Goal: Task Accomplishment & Management: Complete application form

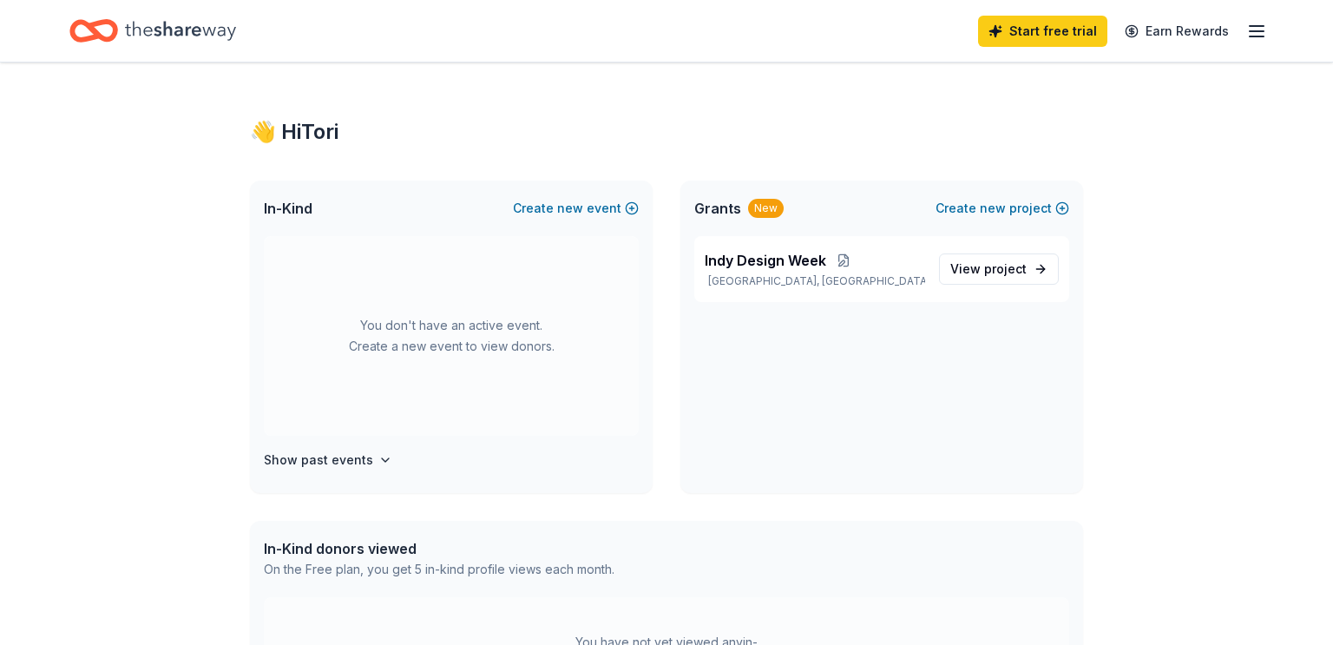
click at [486, 333] on div "You don't have an active event. Create a new event to view donors." at bounding box center [451, 336] width 375 height 200
click at [538, 209] on button "Create new event" at bounding box center [576, 208] width 126 height 21
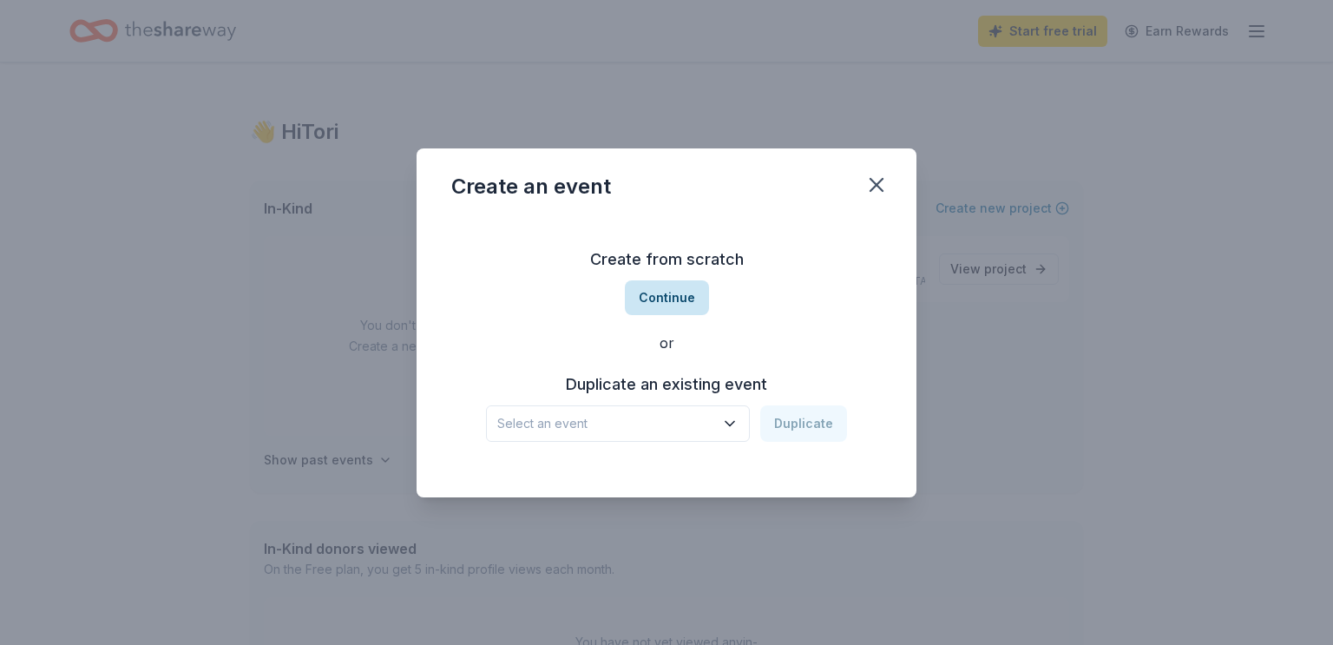
click at [665, 307] on button "Continue" at bounding box center [667, 297] width 84 height 35
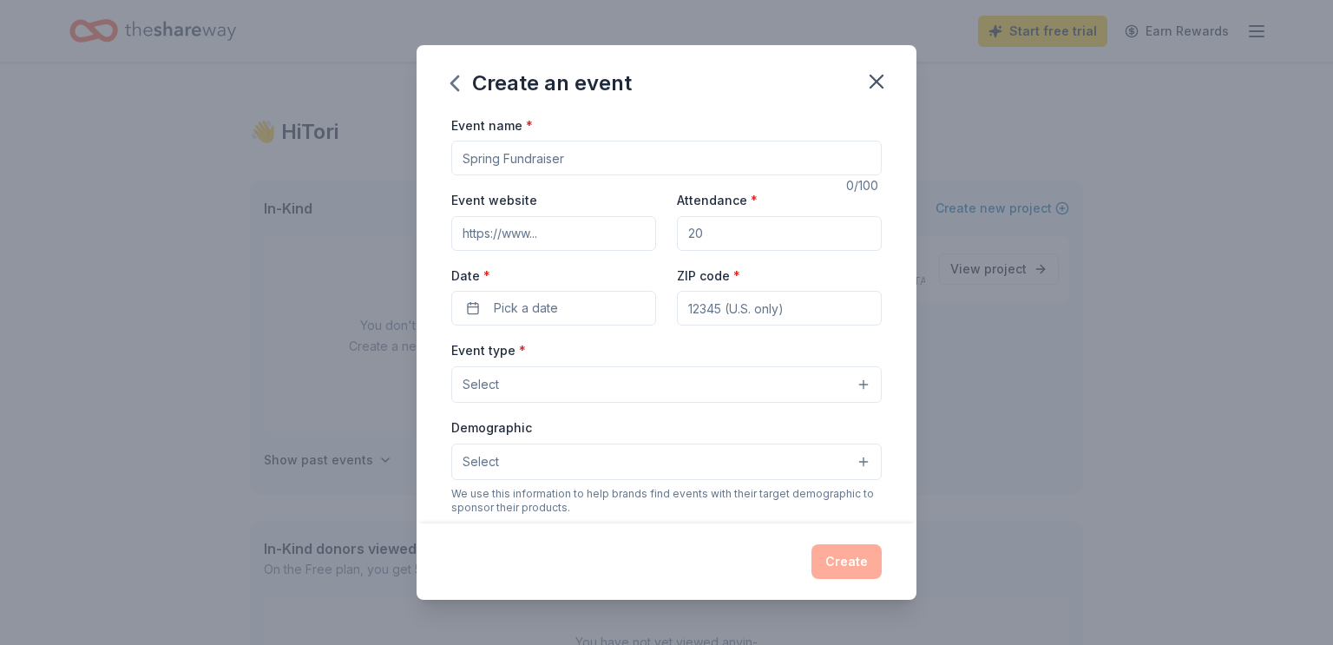
click at [560, 154] on input "Event name *" at bounding box center [666, 158] width 430 height 35
type input "H"
type input "h"
click at [512, 152] on input "Event name *" at bounding box center [666, 158] width 430 height 35
type input "IDW x [PERSON_NAME] x Indy Networking Speed Networking"
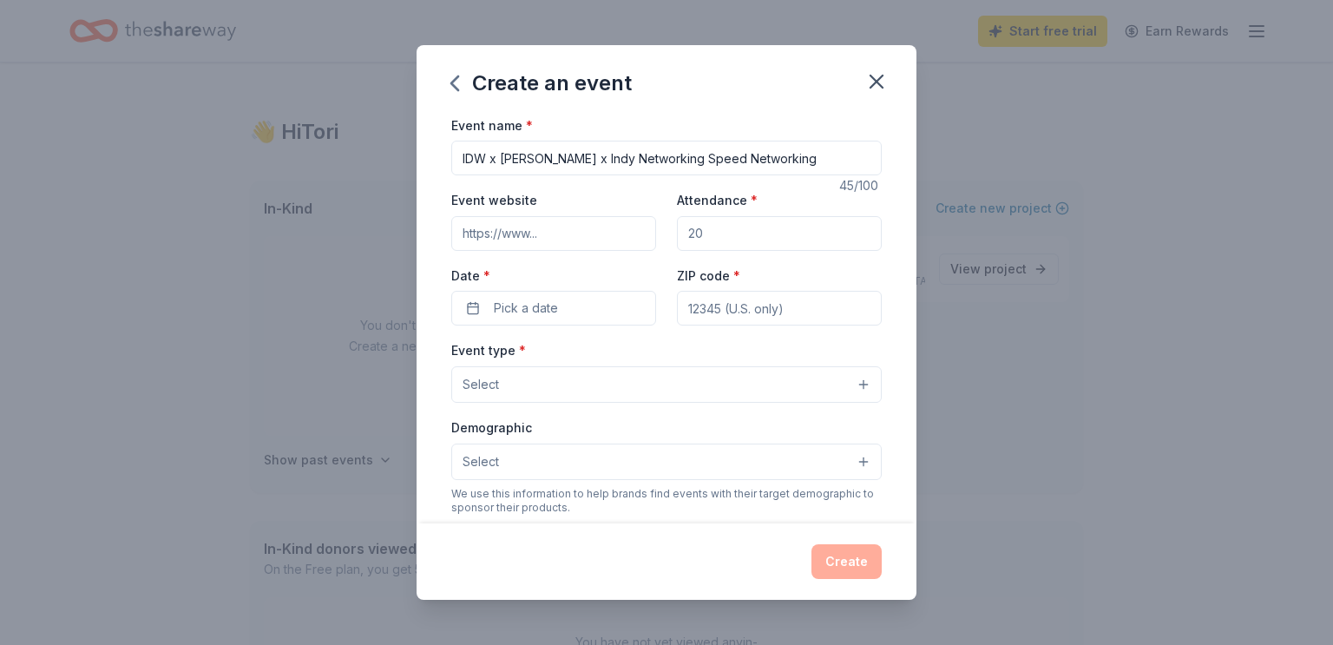
click at [583, 220] on input "Event website" at bounding box center [553, 233] width 205 height 35
click at [624, 182] on div "Event name * IDW x [PERSON_NAME] x Indy Networking Speed Networking 45 /100 Eve…" at bounding box center [666, 516] width 430 height 802
click at [573, 242] on input "Event website" at bounding box center [553, 233] width 205 height 35
click at [716, 247] on input "Attendance *" at bounding box center [779, 233] width 205 height 35
click at [687, 254] on div "Event website Attendance * Date * Pick a date ZIP code *" at bounding box center [666, 257] width 430 height 136
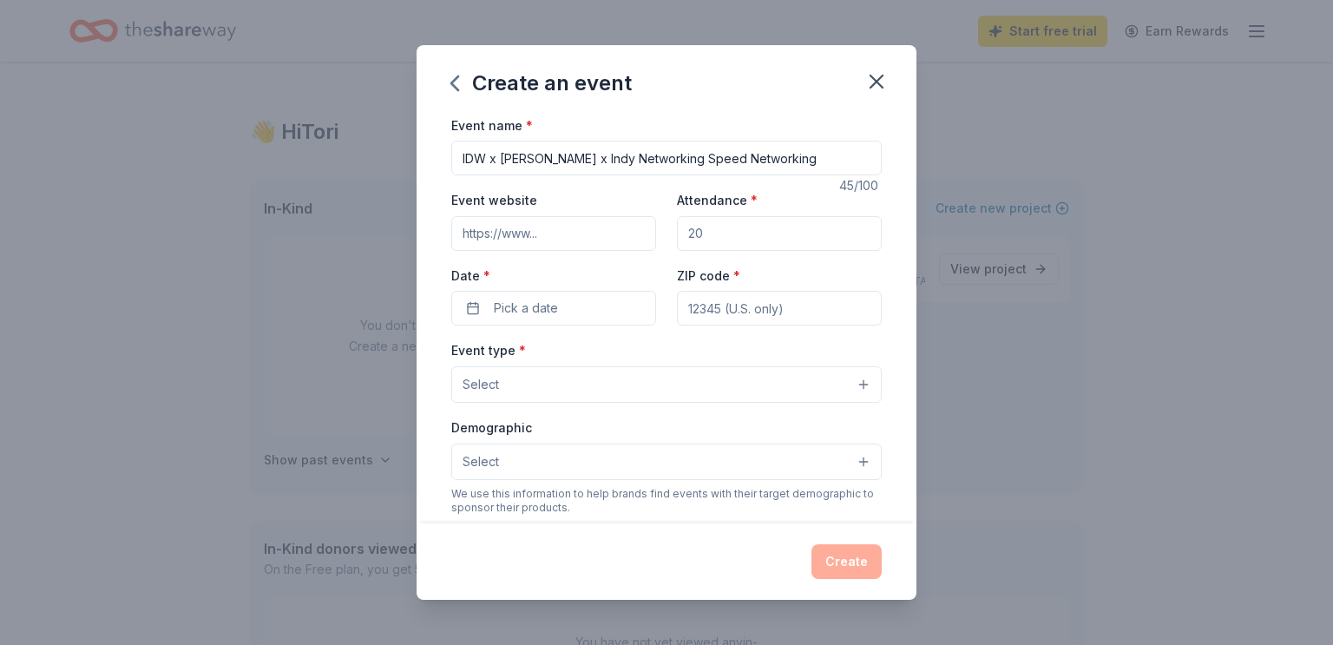
click at [698, 244] on input "Attendance *" at bounding box center [779, 233] width 205 height 35
type input "50"
click at [649, 286] on div "Date * Pick a date" at bounding box center [553, 296] width 205 height 62
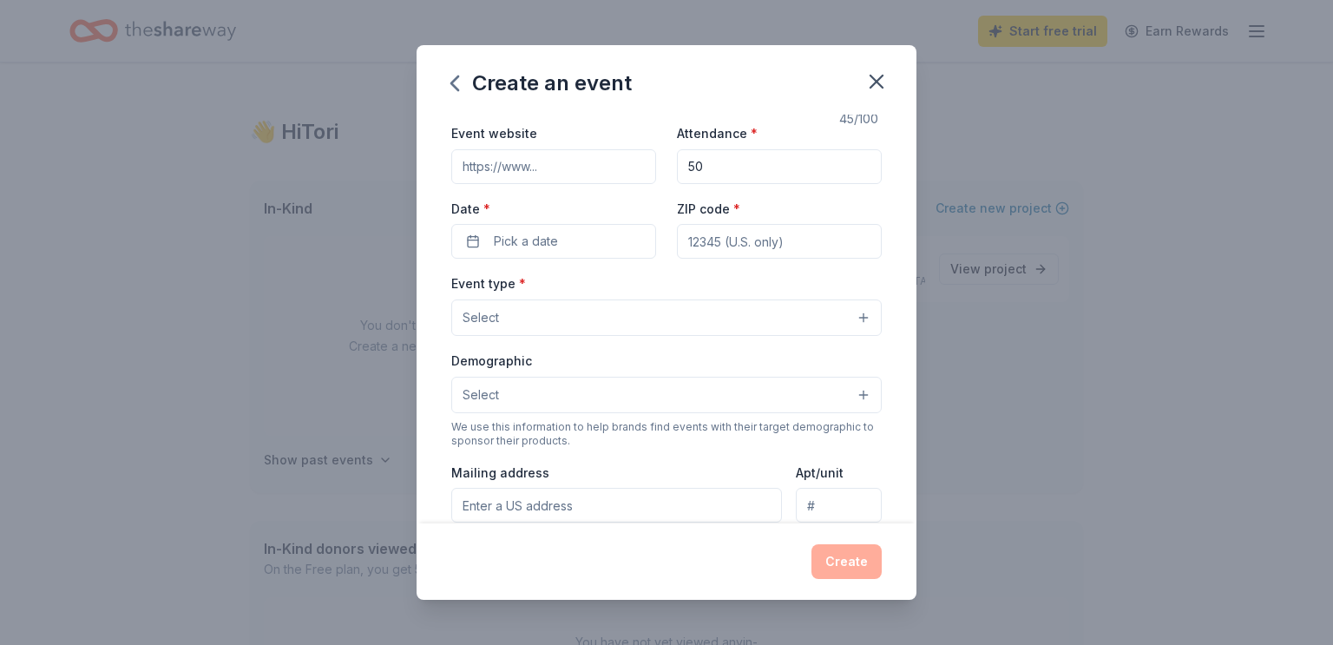
scroll to position [65, 0]
click at [543, 248] on span "Pick a date" at bounding box center [526, 243] width 64 height 21
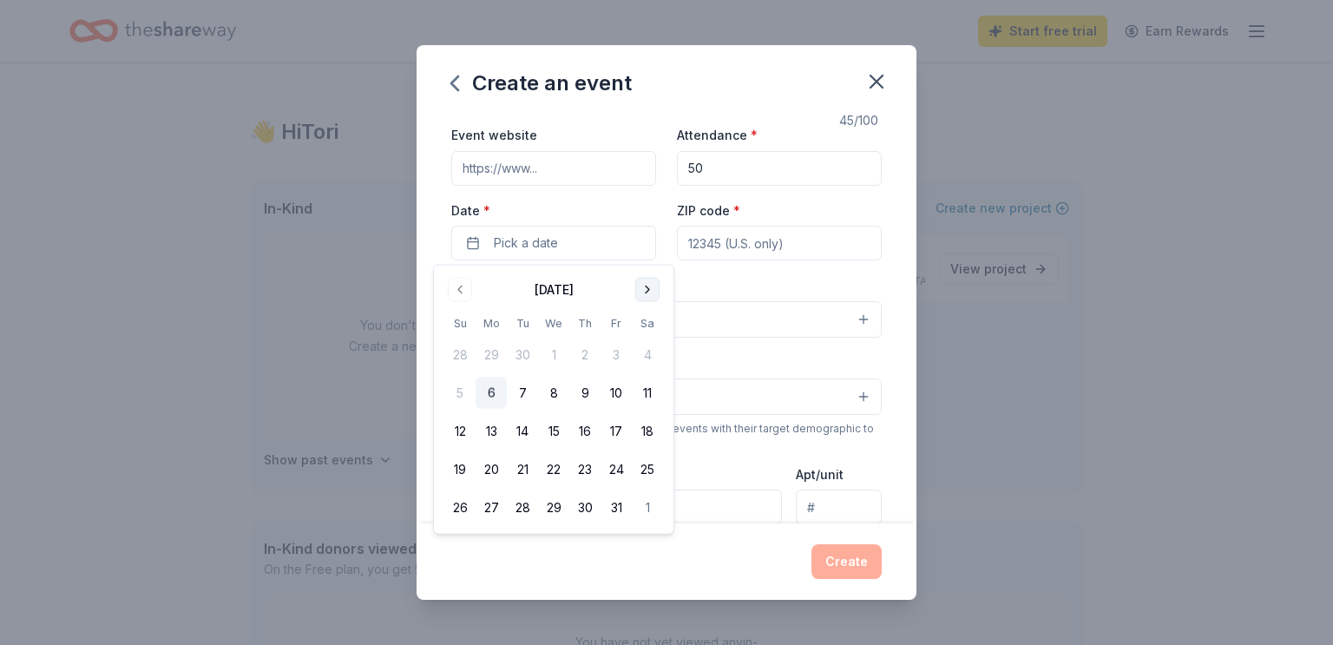
click at [636, 293] on button "Go to next month" at bounding box center [647, 290] width 24 height 24
click at [525, 467] on button "18" at bounding box center [522, 469] width 31 height 31
click at [766, 244] on input "ZIP code *" at bounding box center [779, 243] width 205 height 35
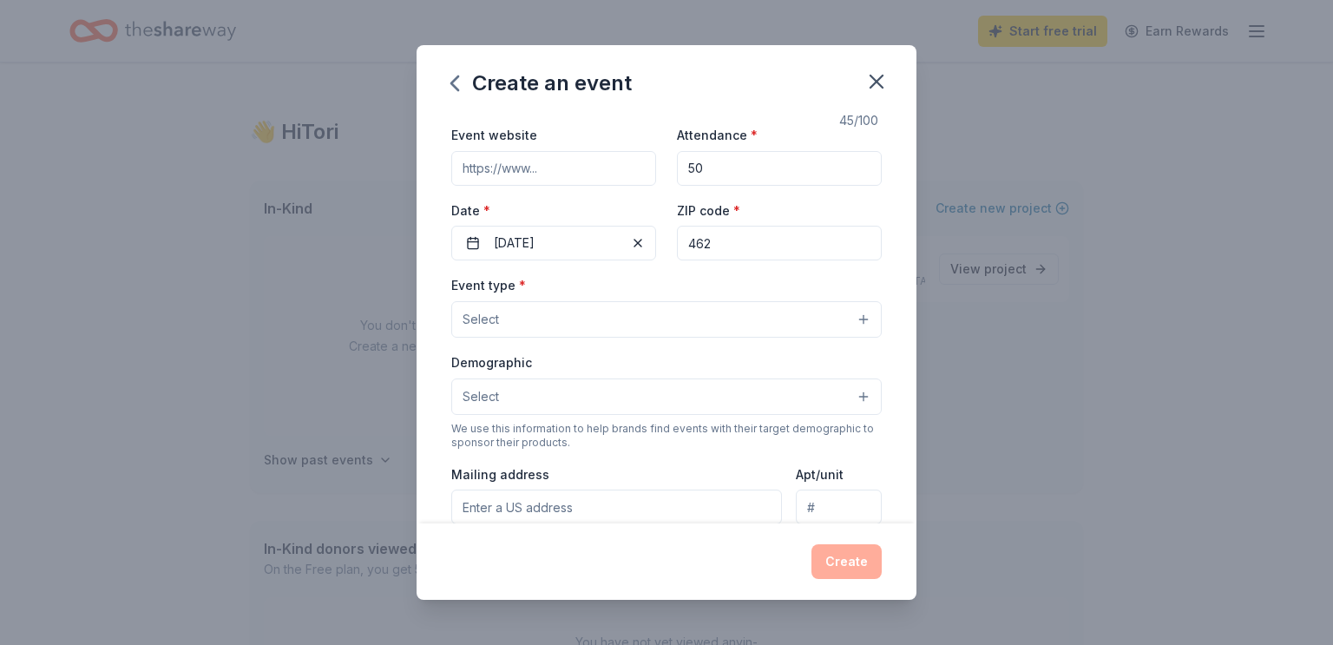
paste input
click at [698, 246] on input "462" at bounding box center [779, 243] width 205 height 35
paste input "02"
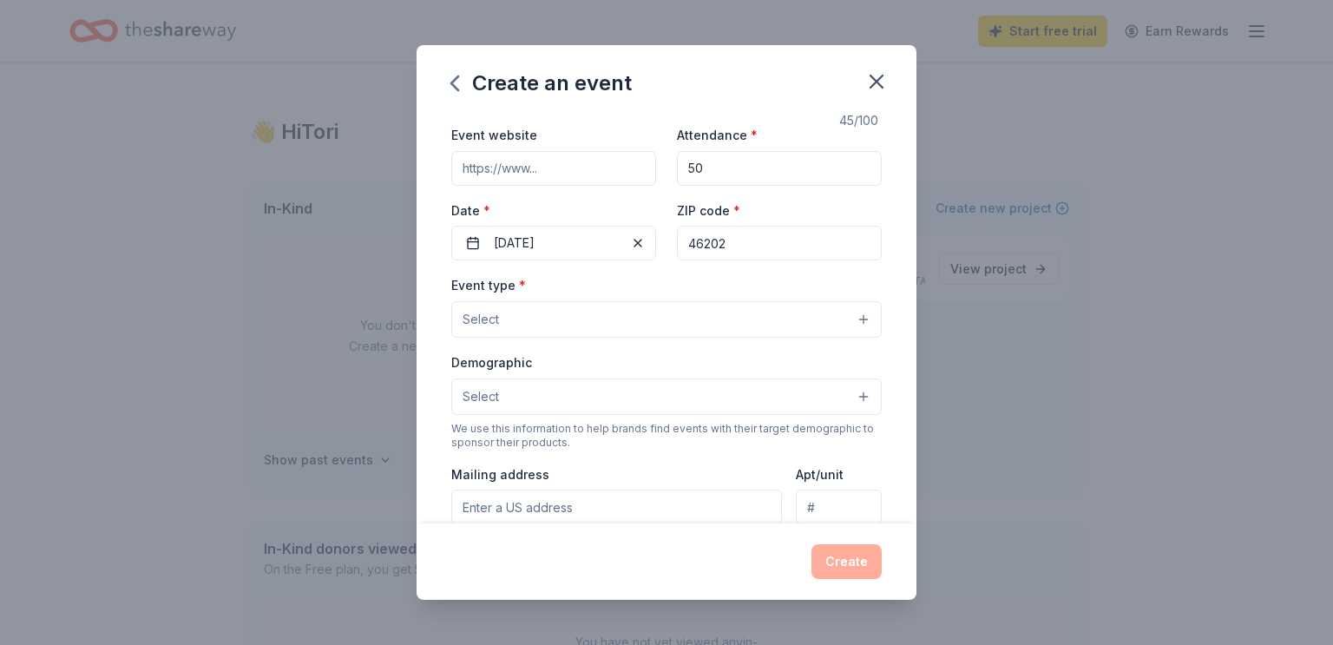
type input "46202"
click at [626, 313] on button "Select" at bounding box center [666, 319] width 430 height 36
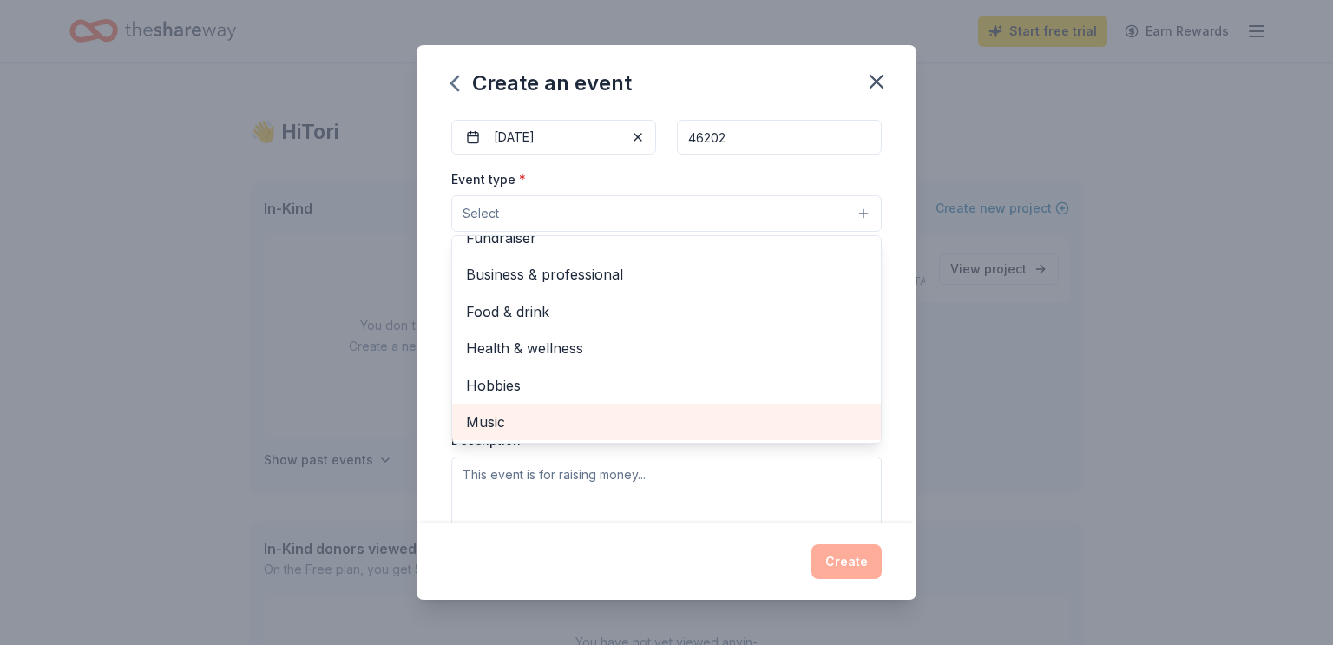
scroll to position [0, 0]
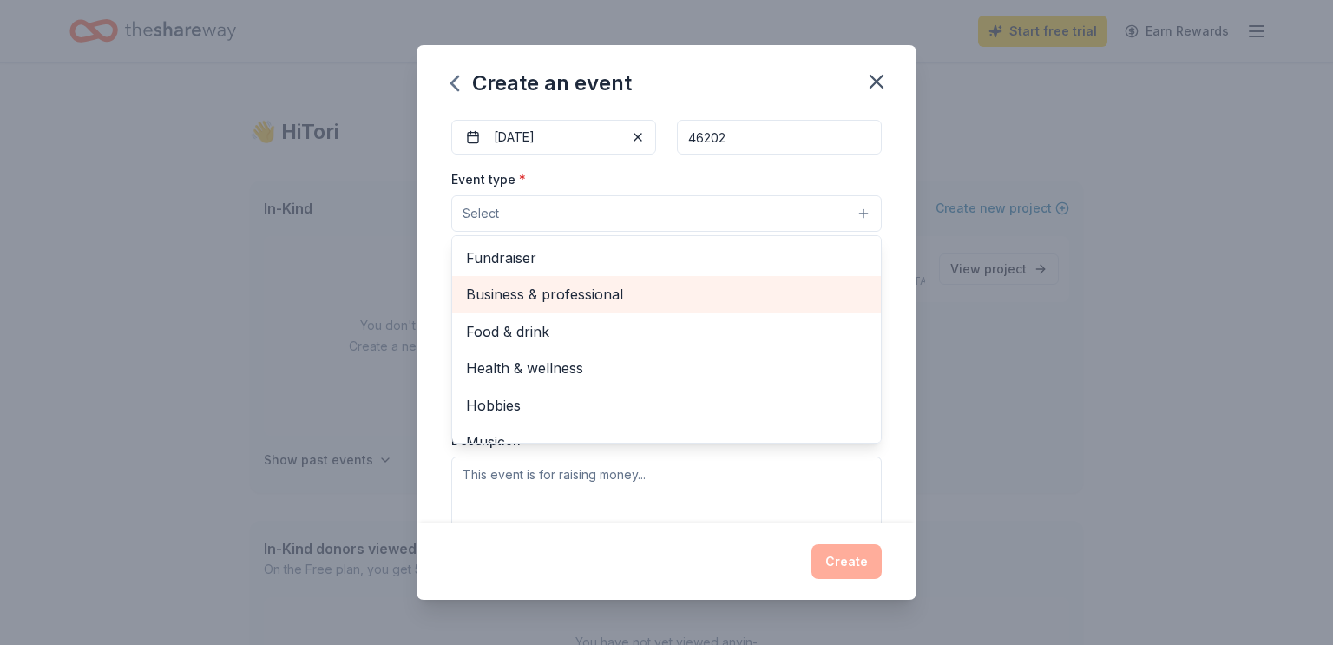
click at [549, 292] on span "Business & professional" at bounding box center [666, 294] width 401 height 23
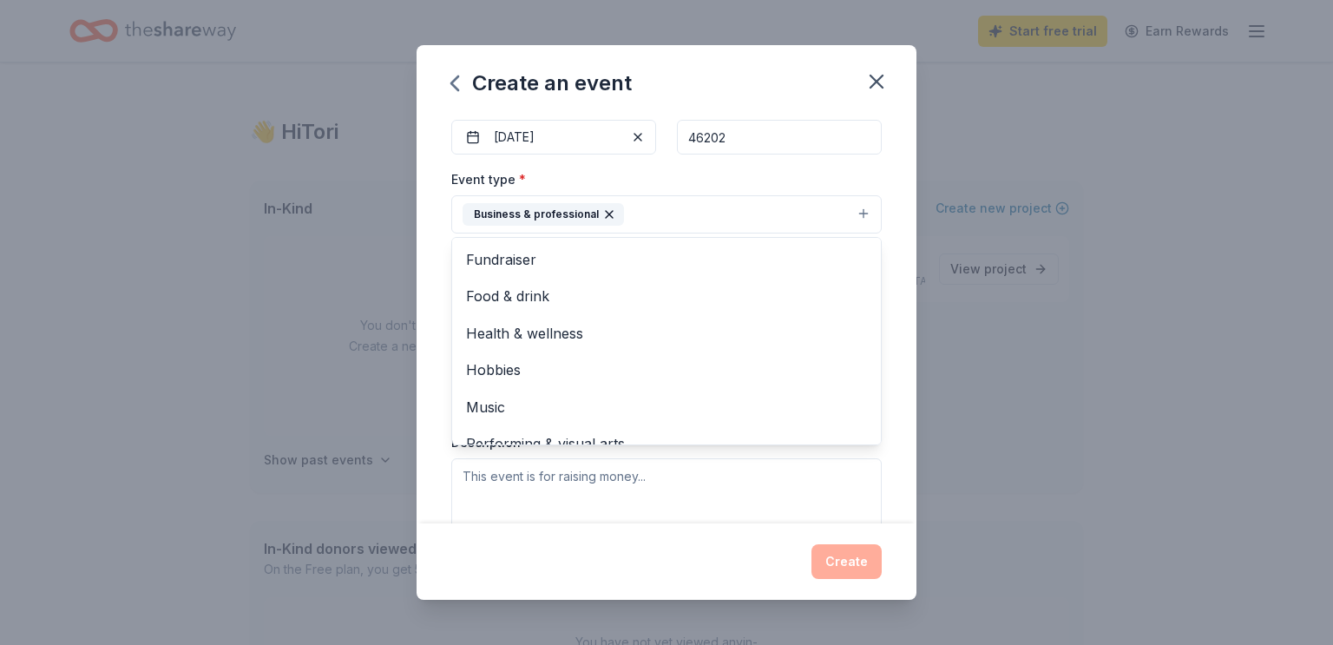
click at [428, 302] on div "Event name * IDW x [PERSON_NAME] x Indy Networking Speed Networking 45 /100 Eve…" at bounding box center [666, 320] width 500 height 410
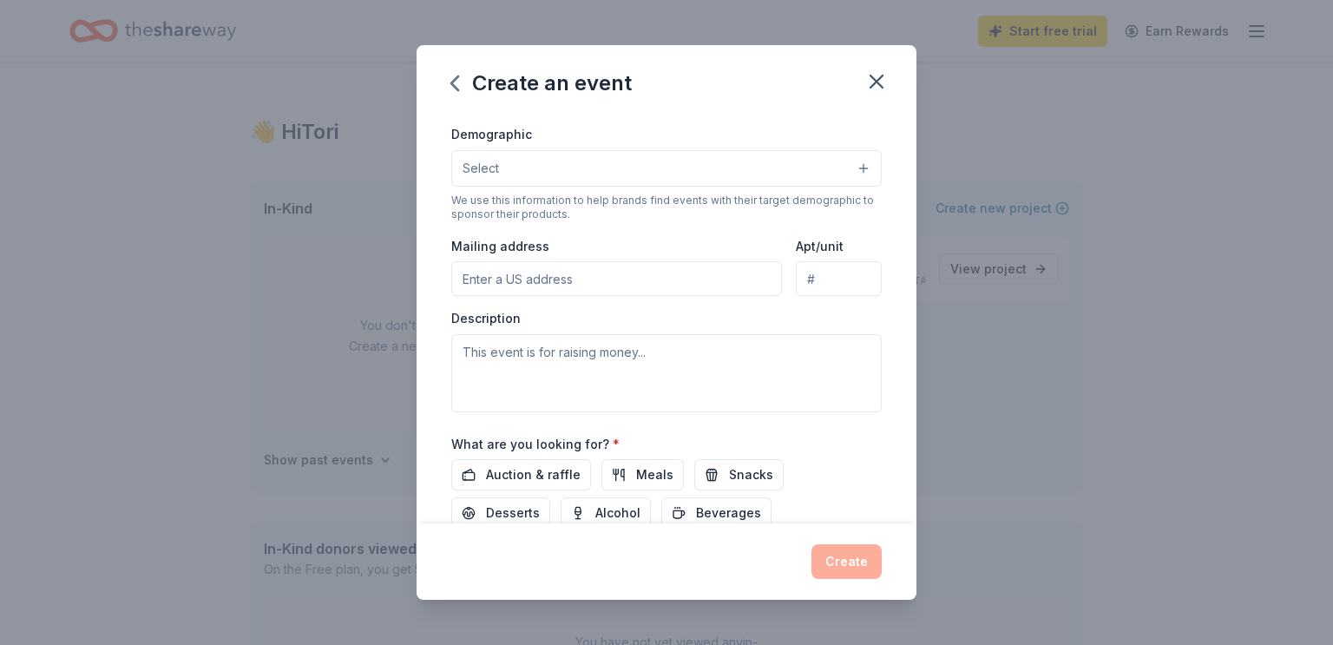
scroll to position [301, 0]
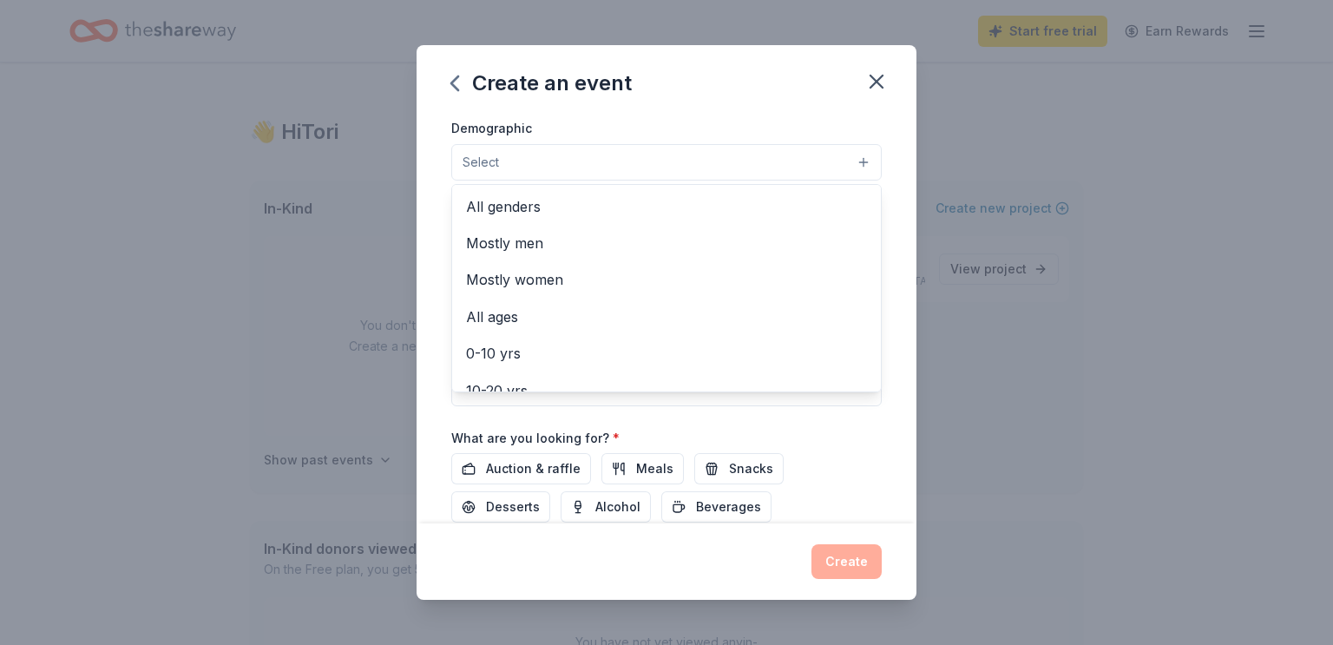
click at [528, 165] on button "Select" at bounding box center [666, 162] width 430 height 36
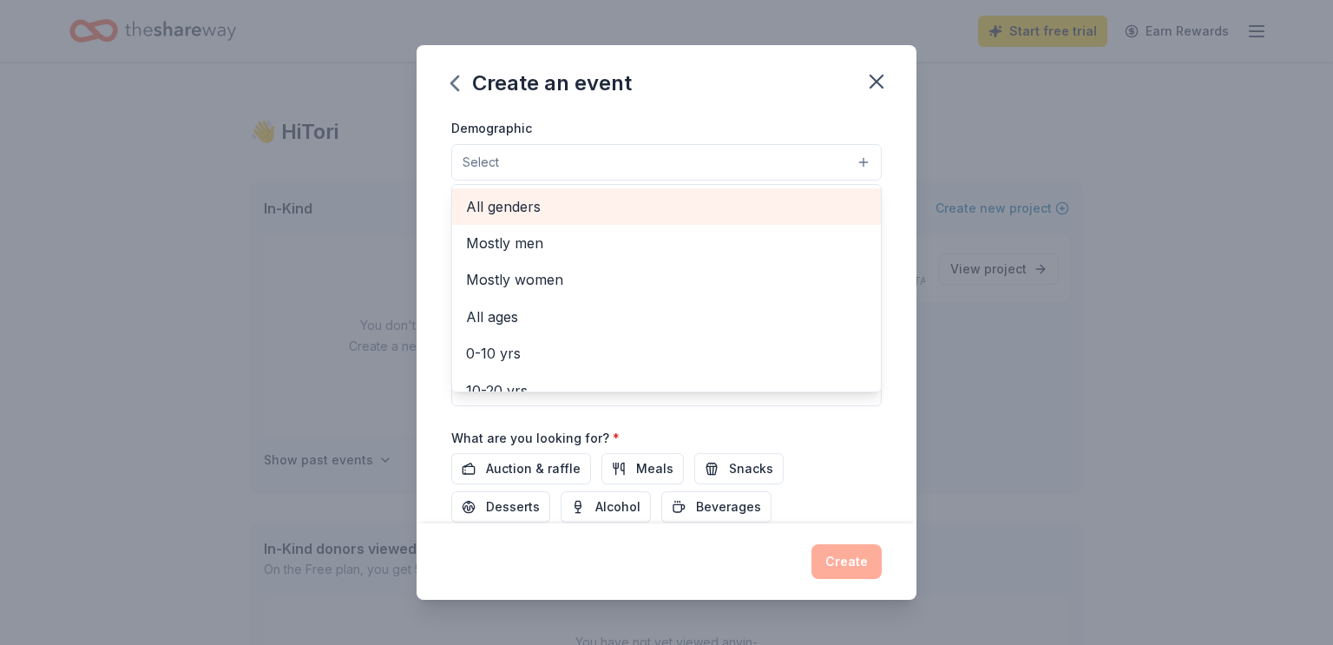
click at [531, 218] on div "All genders" at bounding box center [666, 206] width 429 height 36
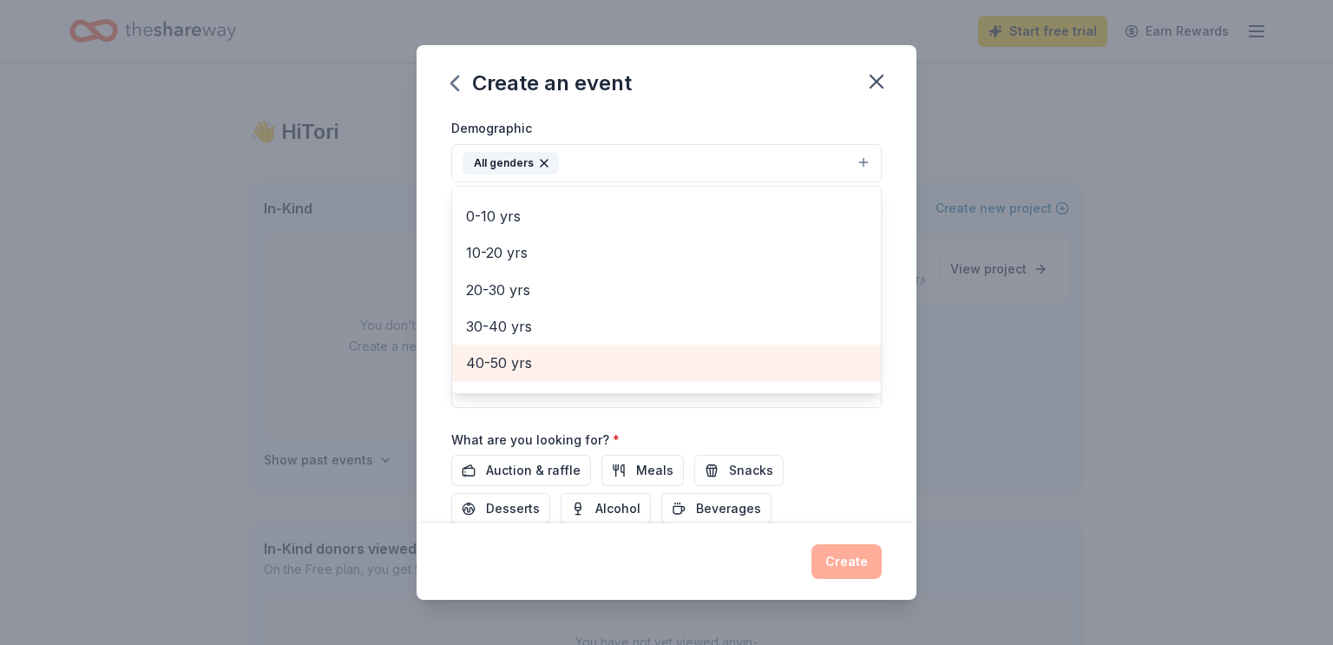
scroll to position [102, 0]
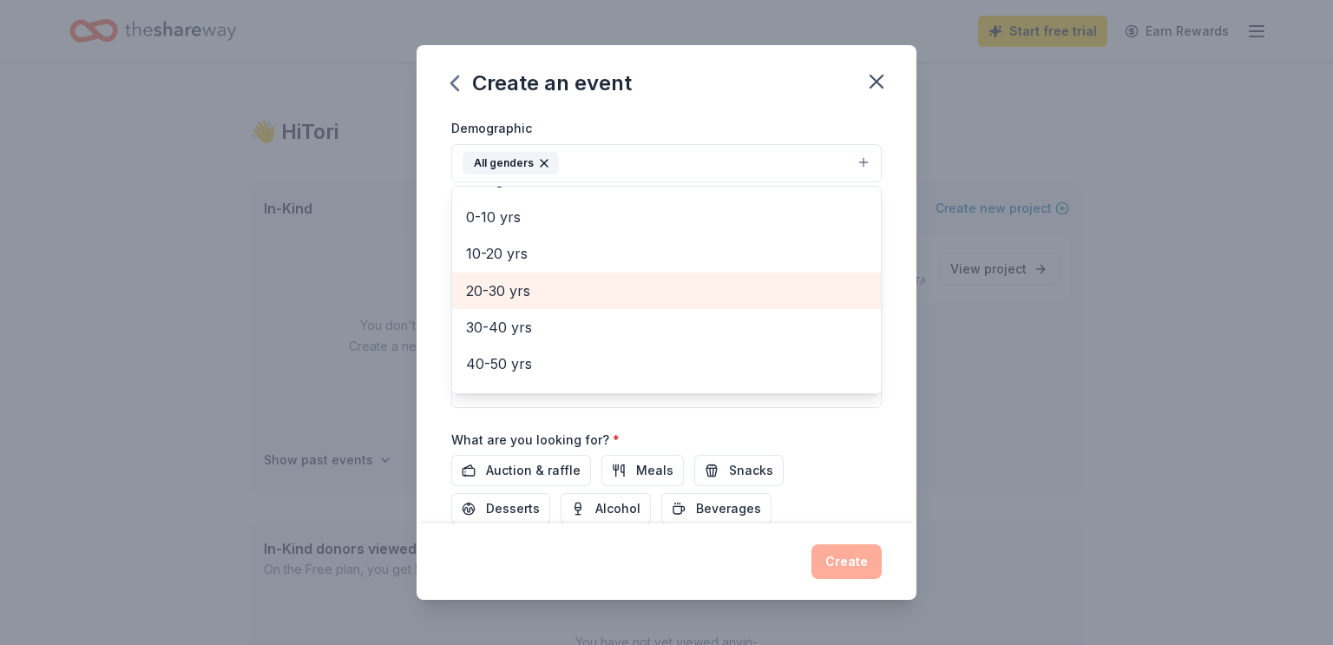
click at [508, 292] on span "20-30 yrs" at bounding box center [666, 290] width 401 height 23
click at [508, 292] on span "30-40 yrs" at bounding box center [666, 290] width 401 height 23
click at [512, 289] on span "40-50 yrs" at bounding box center [666, 290] width 401 height 23
click at [513, 288] on span "50-60 yrs" at bounding box center [666, 290] width 401 height 23
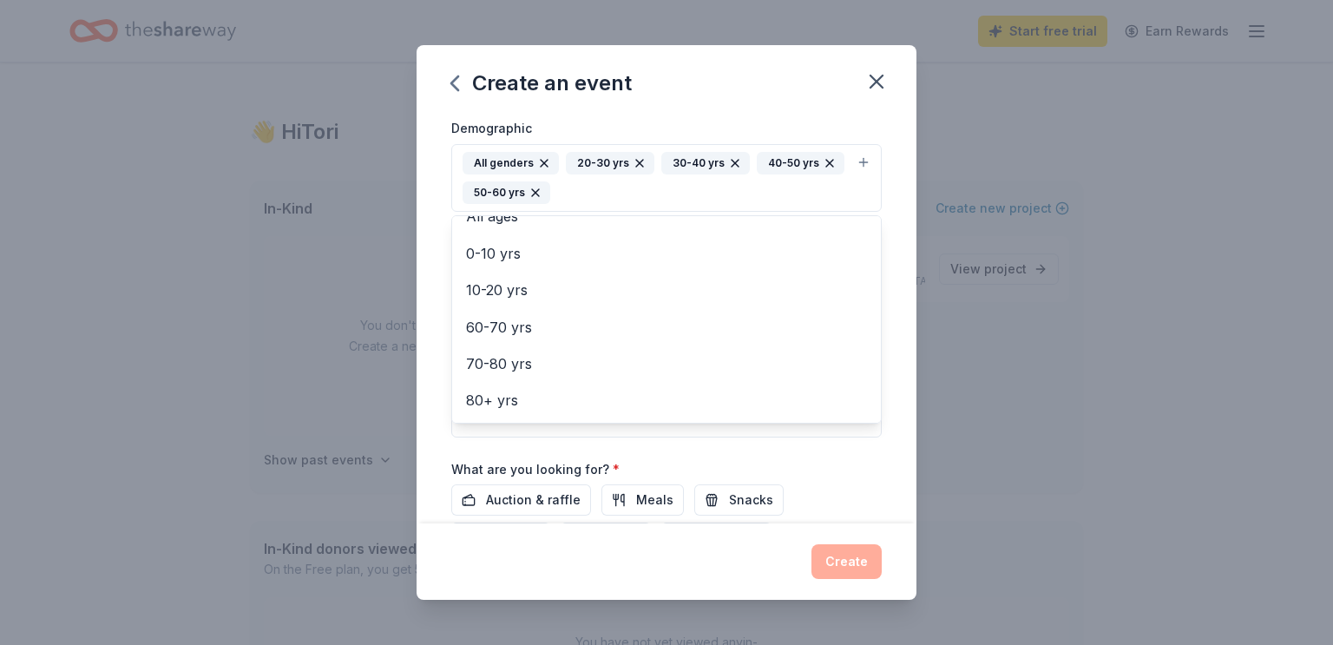
click at [899, 276] on div "Event name * IDW x [PERSON_NAME] x Indy Networking Speed Networking 45 /100 Eve…" at bounding box center [666, 320] width 500 height 410
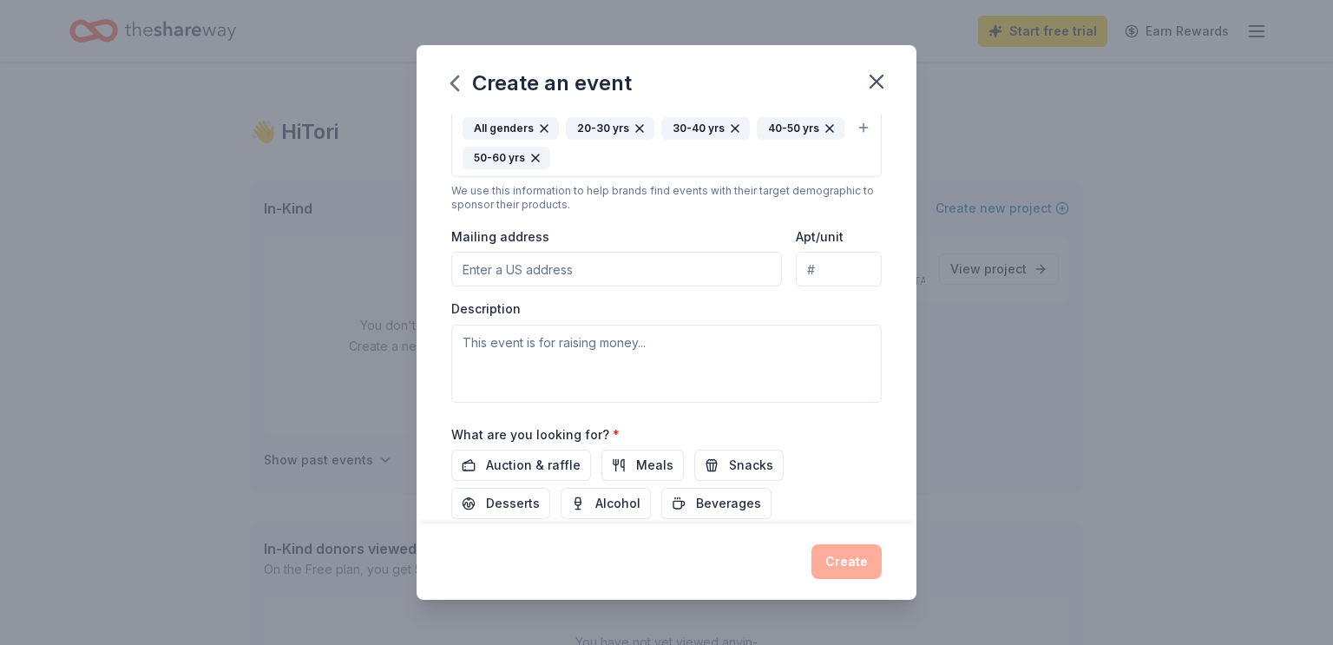
scroll to position [332, 0]
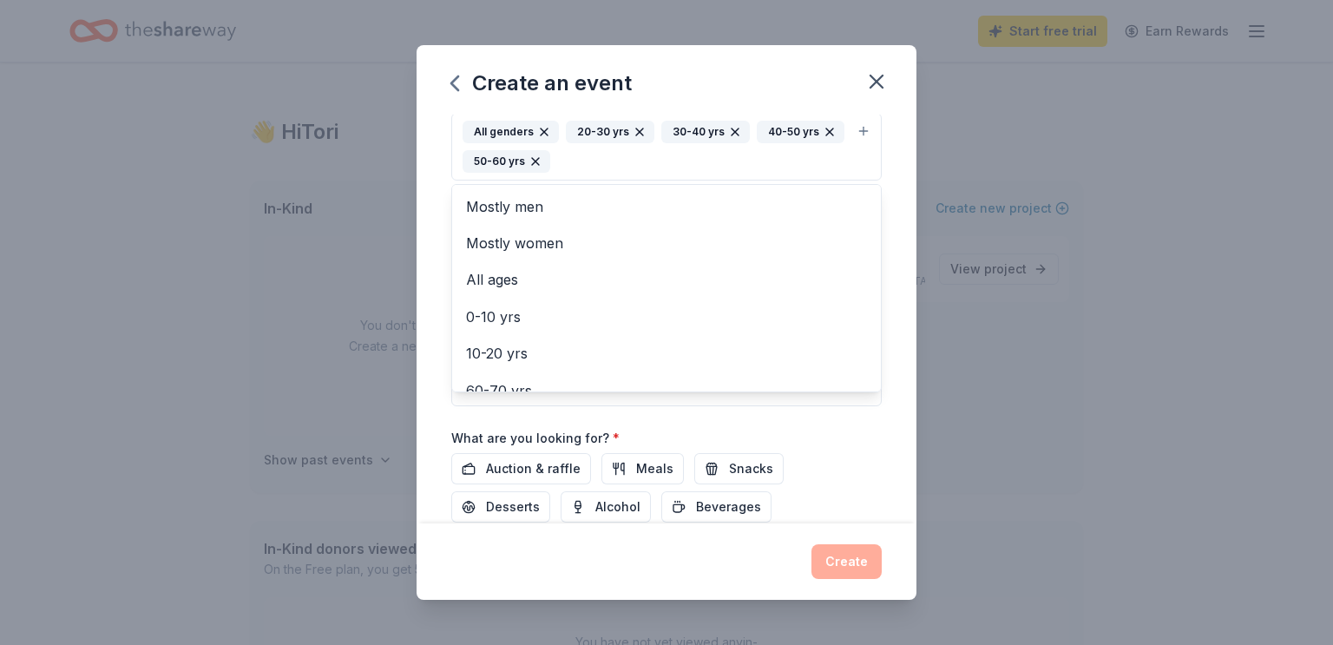
click at [535, 162] on icon "button" at bounding box center [535, 161] width 7 height 7
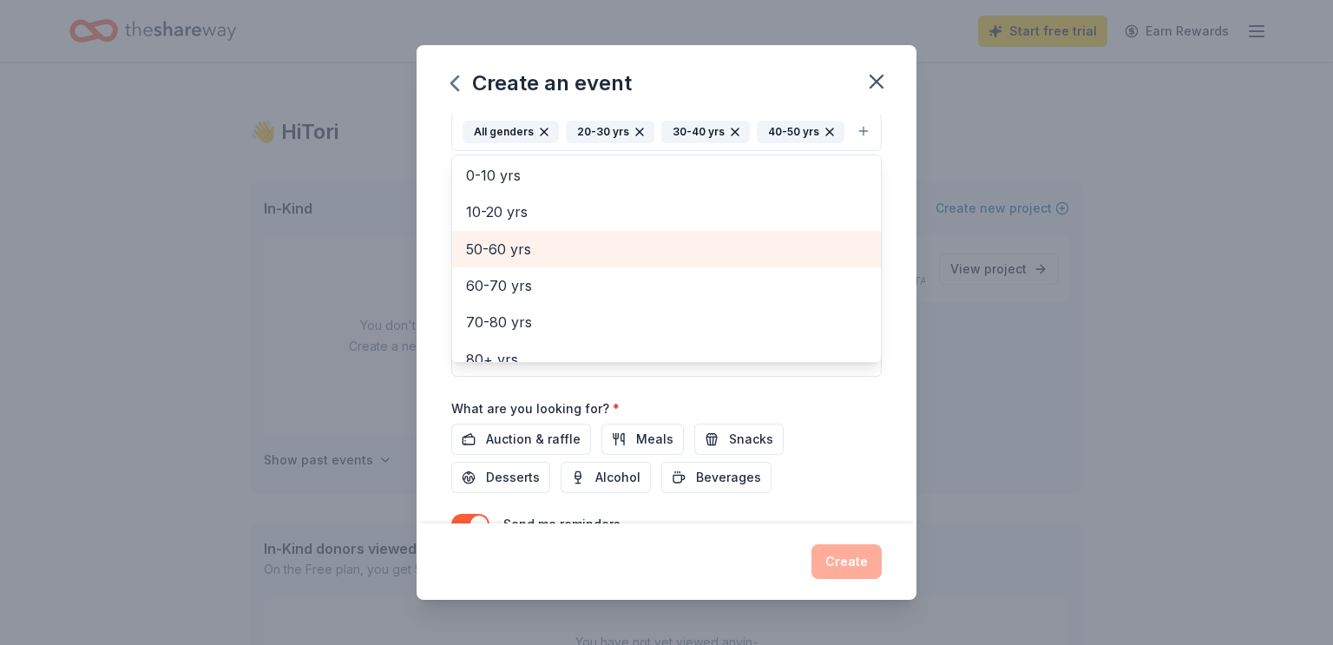
scroll to position [131, 0]
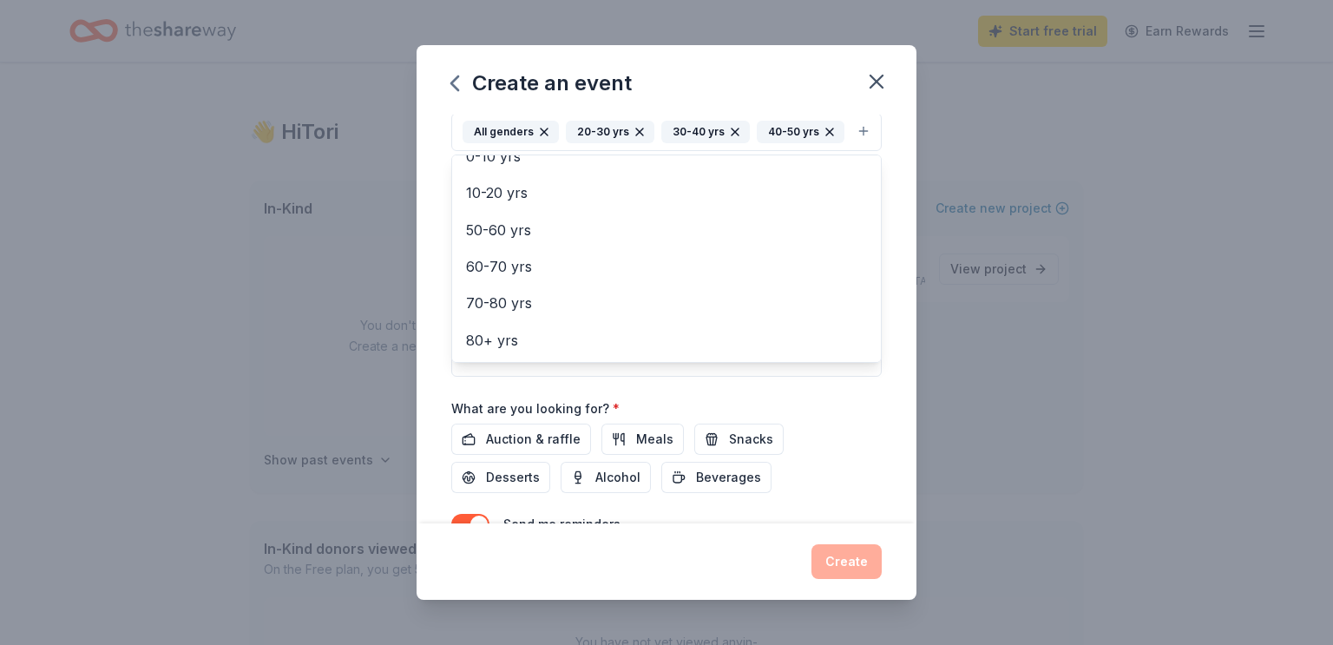
click at [901, 318] on div "Event name * IDW x [PERSON_NAME] x Indy Networking Speed Networking 45 /100 Eve…" at bounding box center [666, 320] width 500 height 410
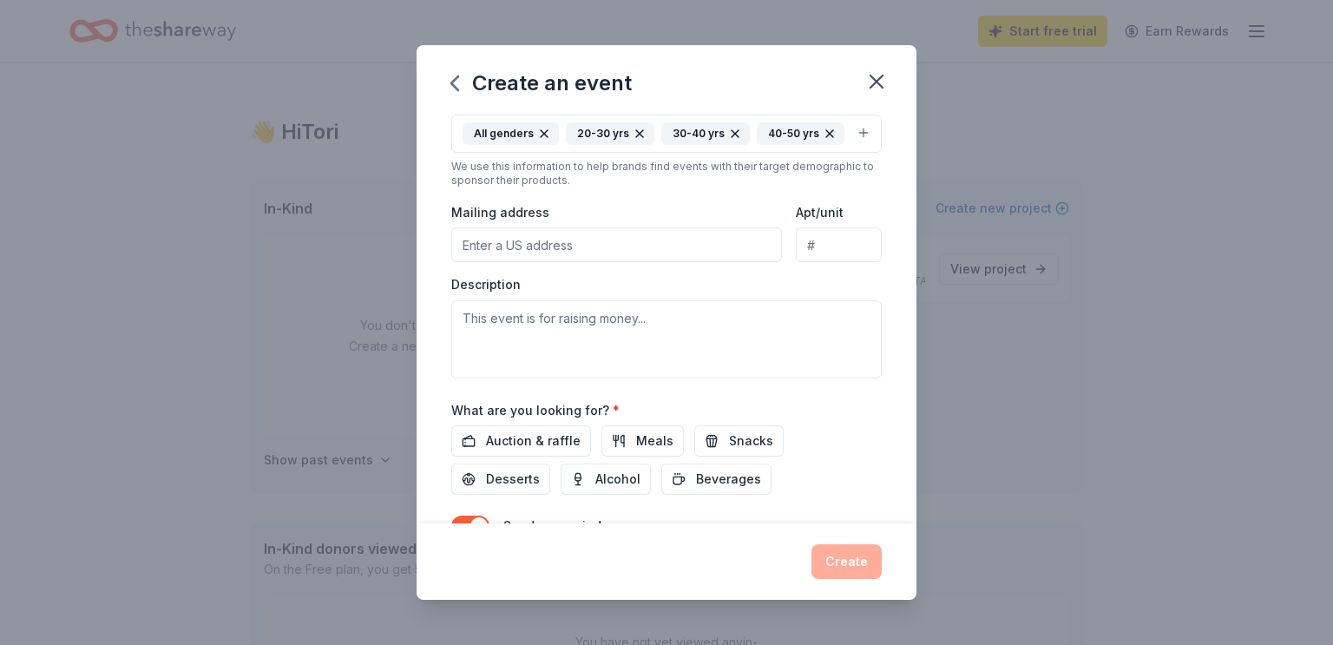
click at [504, 265] on div "Event type * Business & professional Demographic All genders 20-30 yrs 30-40 yr…" at bounding box center [666, 193] width 430 height 369
click at [508, 240] on input "Mailing address" at bounding box center [616, 244] width 331 height 35
type input "[GEOGRAPHIC_DATA]"
click at [875, 288] on div "Description" at bounding box center [666, 327] width 430 height 102
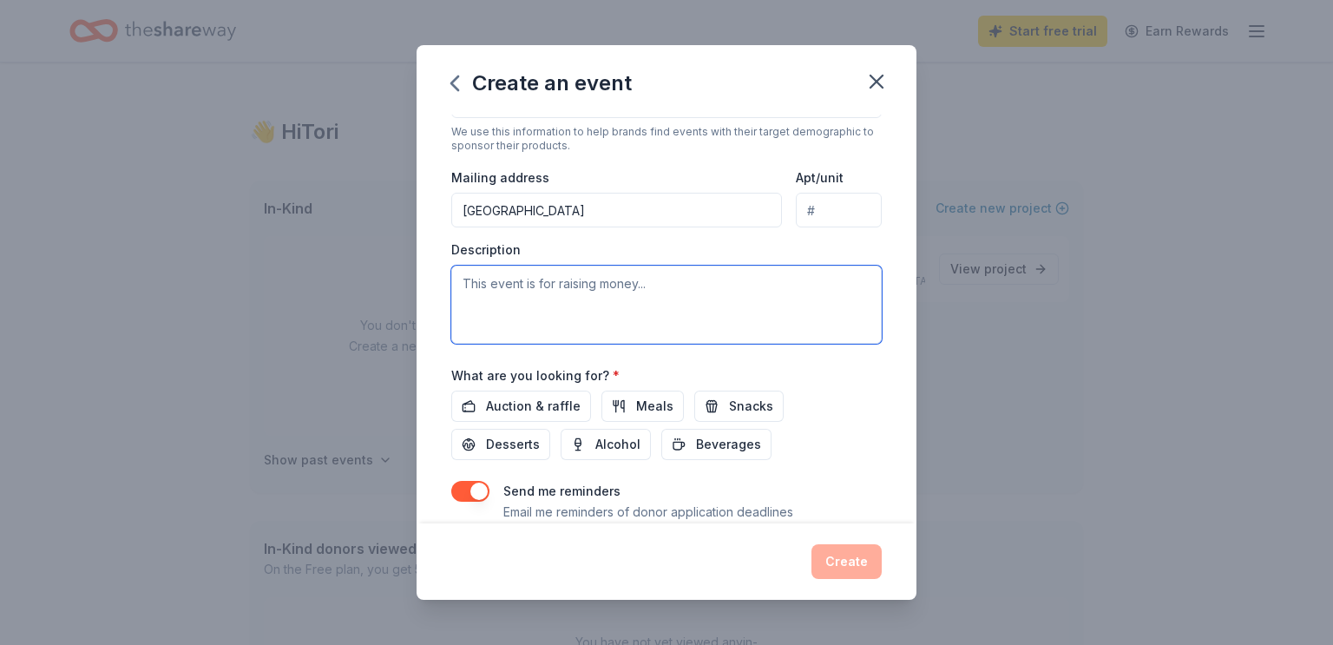
click at [808, 291] on textarea at bounding box center [666, 304] width 430 height 78
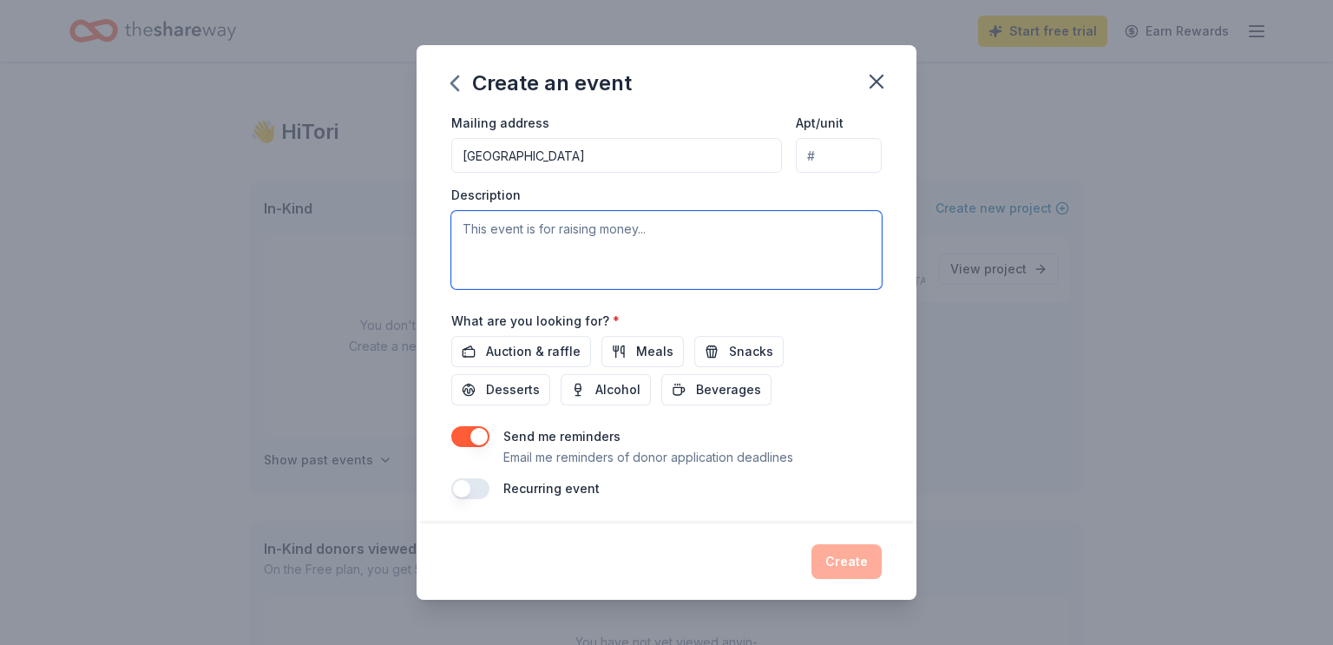
scroll to position [419, 0]
click at [682, 226] on textarea "This is a collaborative event hosted by Indianapolis-based organizations" at bounding box center [666, 251] width 430 height 78
click at [656, 246] on textarea "This is a collaborative event hosted by 3 Indianapolis-based organizations" at bounding box center [666, 251] width 430 height 78
click at [691, 230] on textarea "This is a collaborative event hosted by 3 Indianapolis-based organizations" at bounding box center [666, 251] width 430 height 78
click at [652, 263] on textarea "This is a collaborative event hosted by 3 partner Indianapolis-based organizati…" at bounding box center [666, 251] width 430 height 78
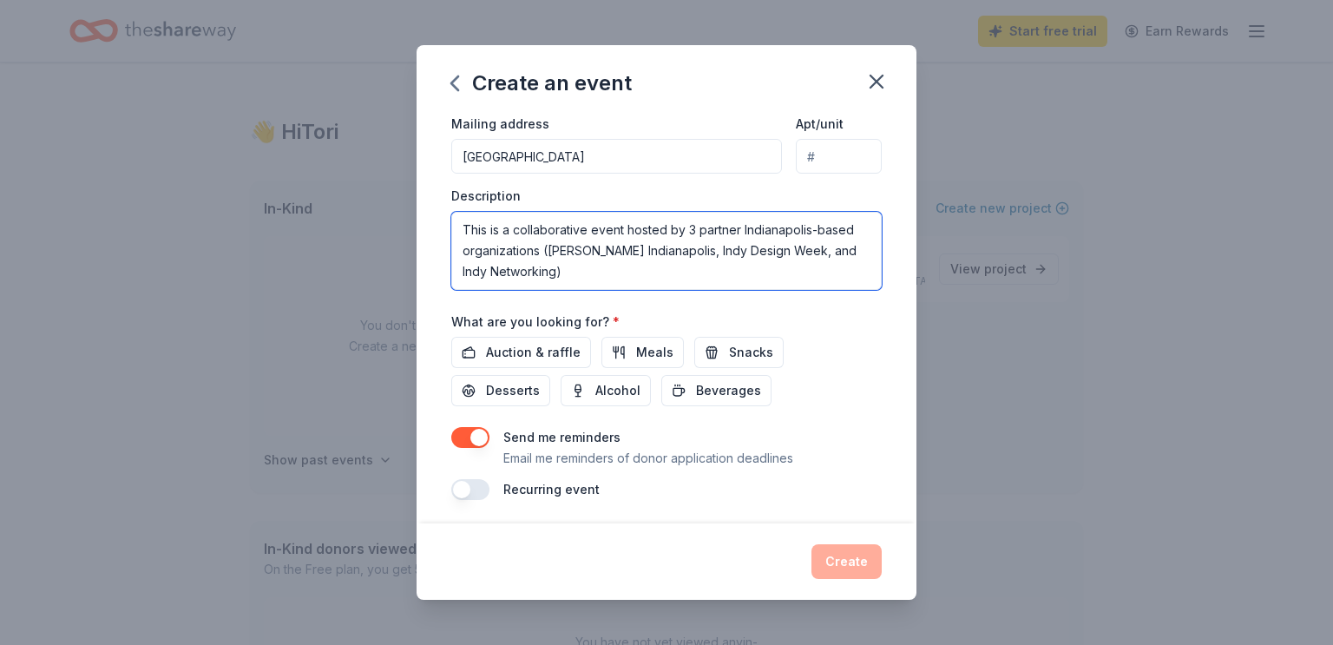
drag, startPoint x: 623, startPoint y: 232, endPoint x: 593, endPoint y: 232, distance: 30.4
click at [593, 232] on textarea "This is a collaborative event hosted by 3 partner Indianapolis-based organizati…" at bounding box center [666, 251] width 430 height 78
click at [717, 286] on textarea "This is a collaborative speed-style networking night hosted by 3 partner Indian…" at bounding box center [666, 251] width 430 height 78
type textarea "This is a collaborative speed-style networking night hosted by 3 partner Indian…"
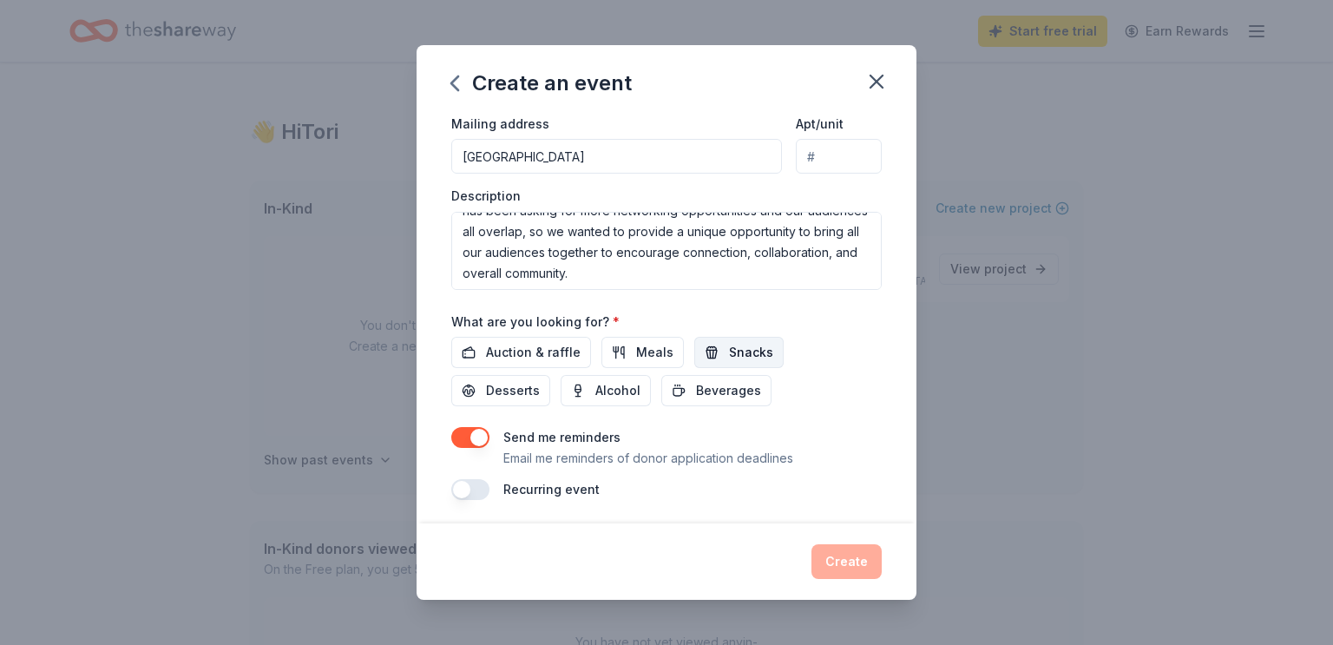
click at [729, 358] on span "Snacks" at bounding box center [751, 352] width 44 height 21
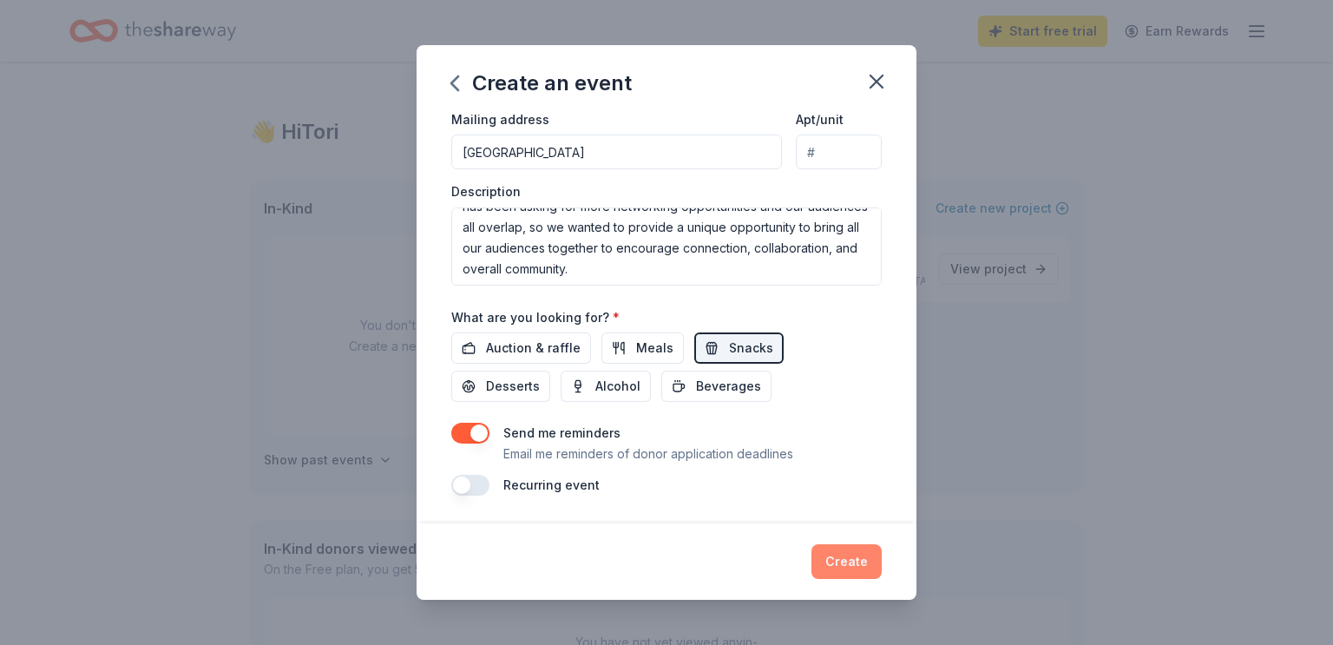
click at [849, 565] on button "Create" at bounding box center [846, 561] width 70 height 35
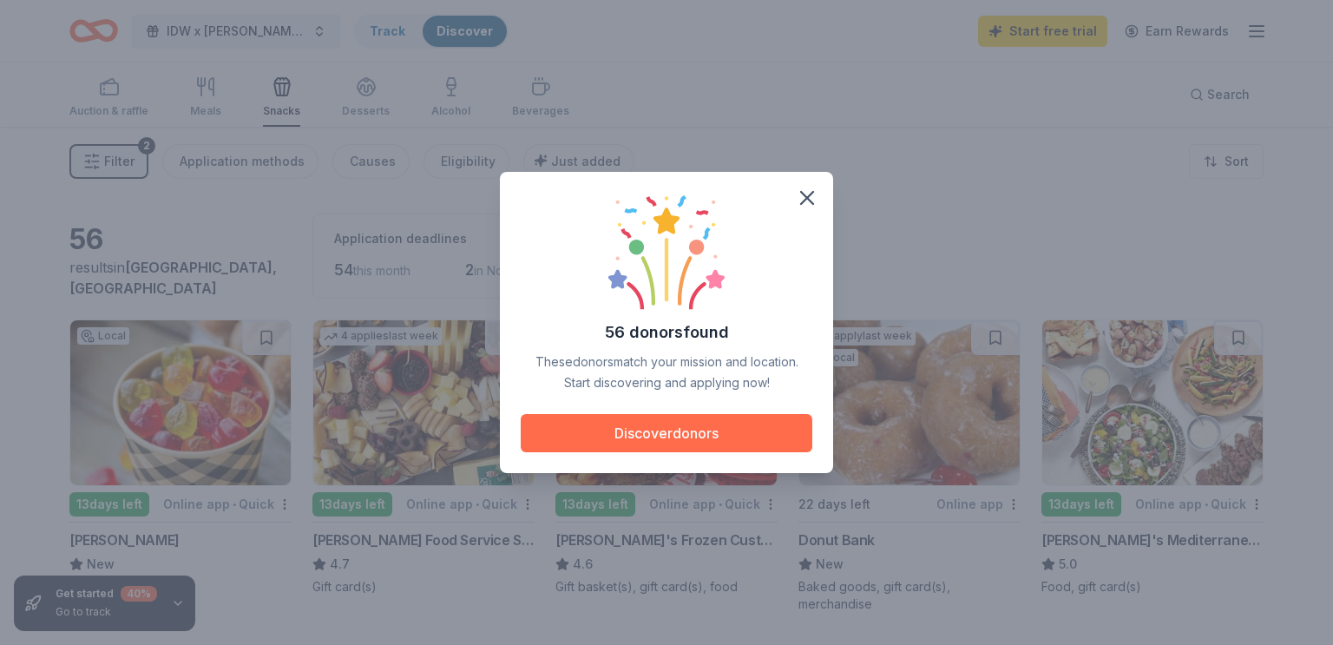
click at [685, 440] on button "Discover donors" at bounding box center [667, 433] width 292 height 38
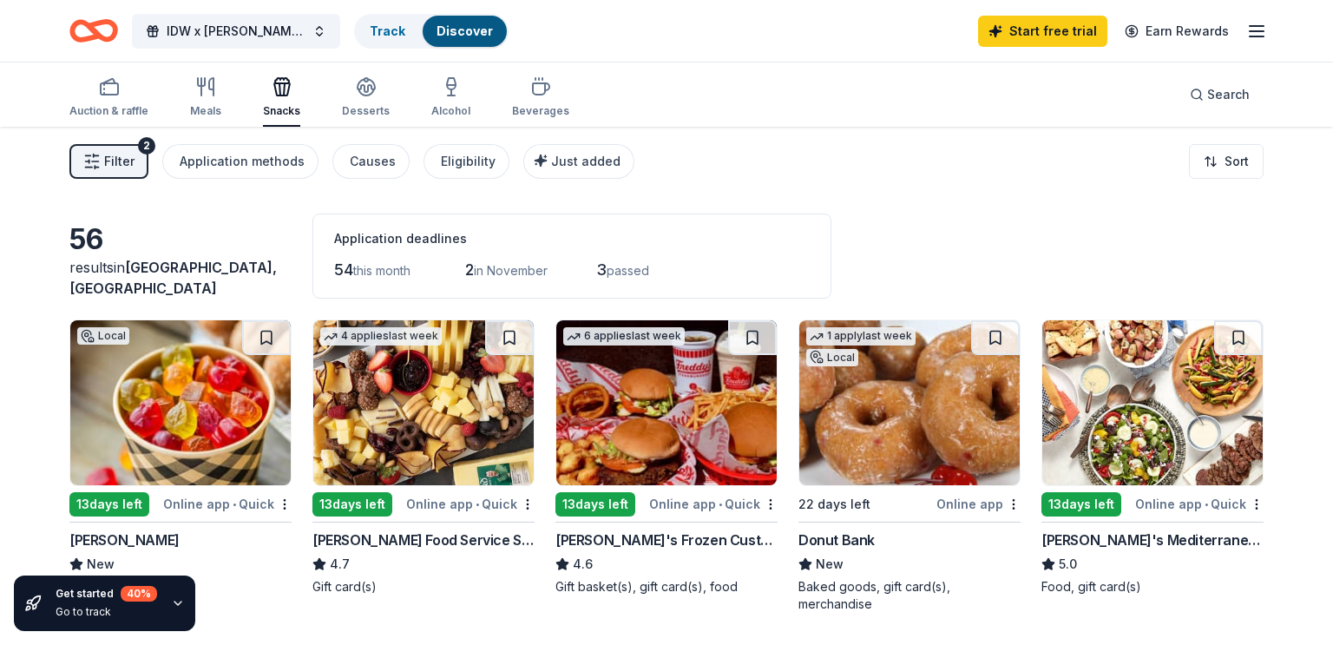
click at [431, 441] on img at bounding box center [423, 402] width 220 height 165
click at [215, 93] on div "button" at bounding box center [205, 86] width 31 height 21
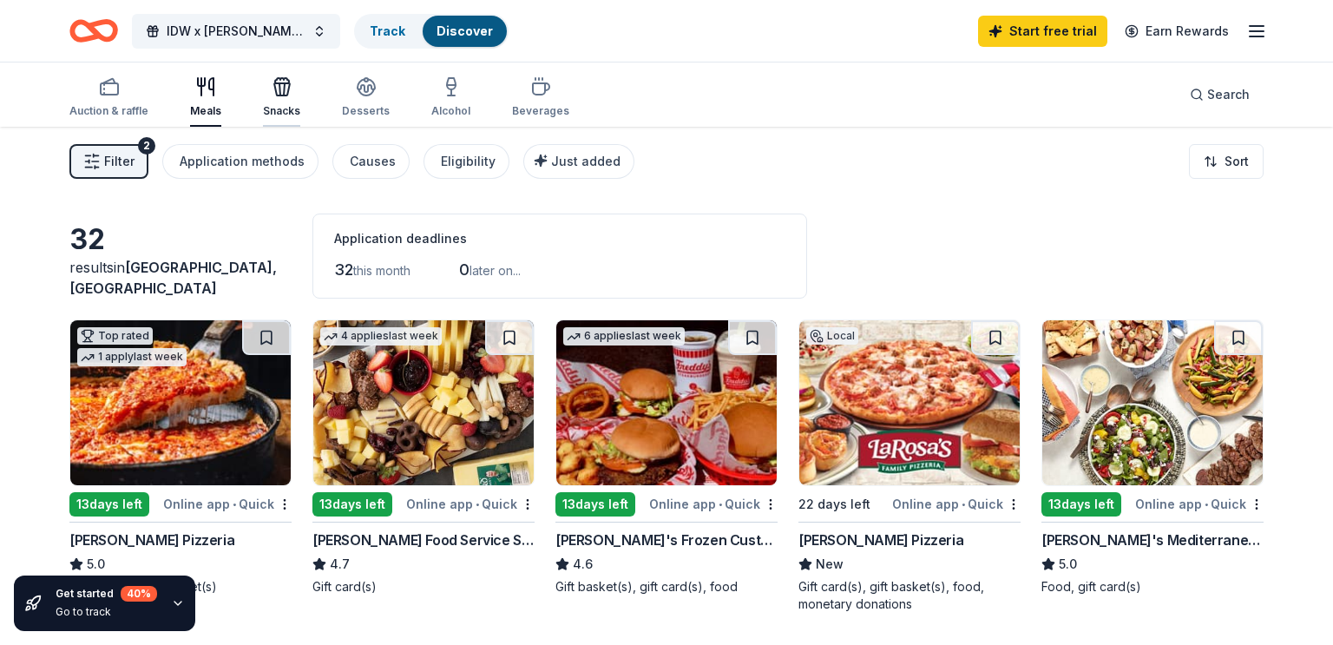
click at [282, 106] on div "Snacks" at bounding box center [281, 111] width 37 height 14
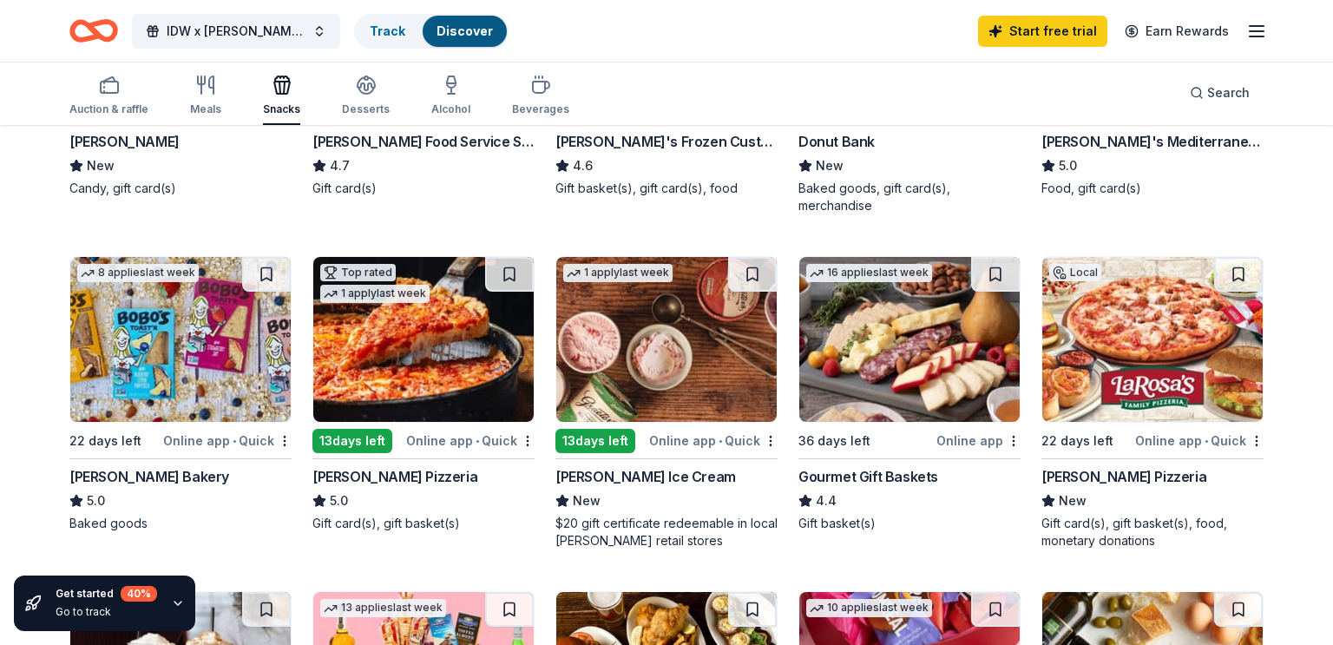
scroll to position [397, 0]
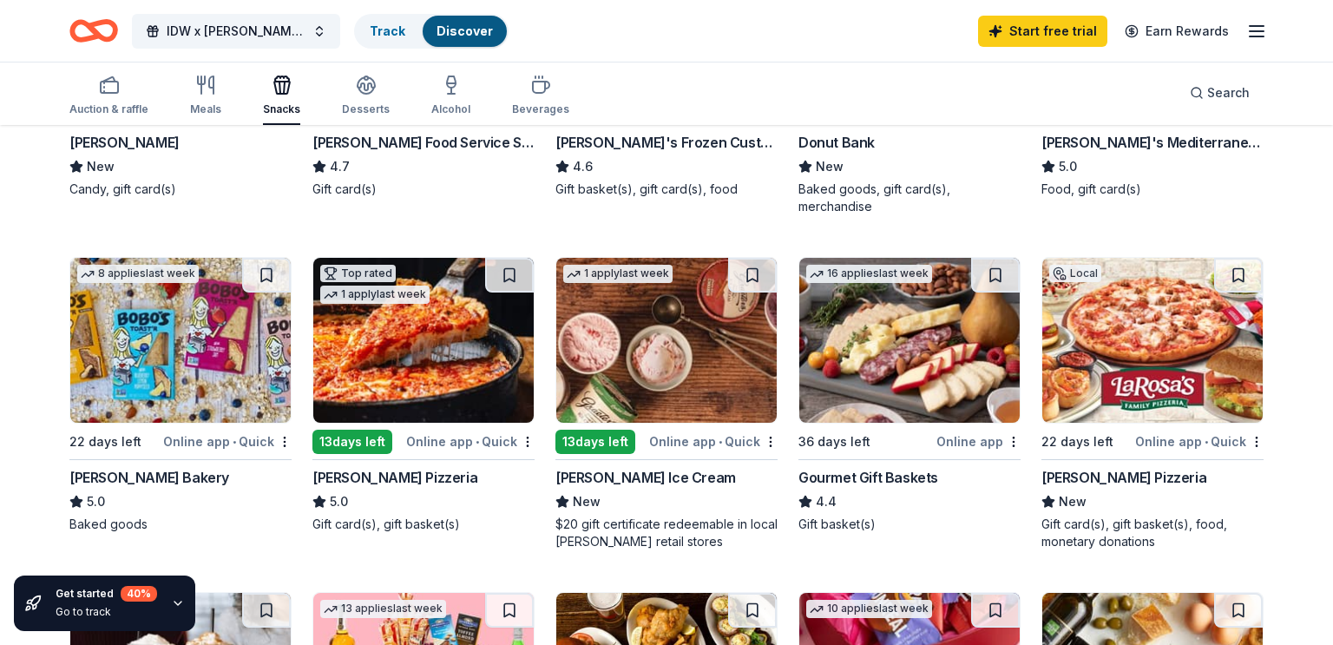
click at [888, 363] on img at bounding box center [909, 340] width 220 height 165
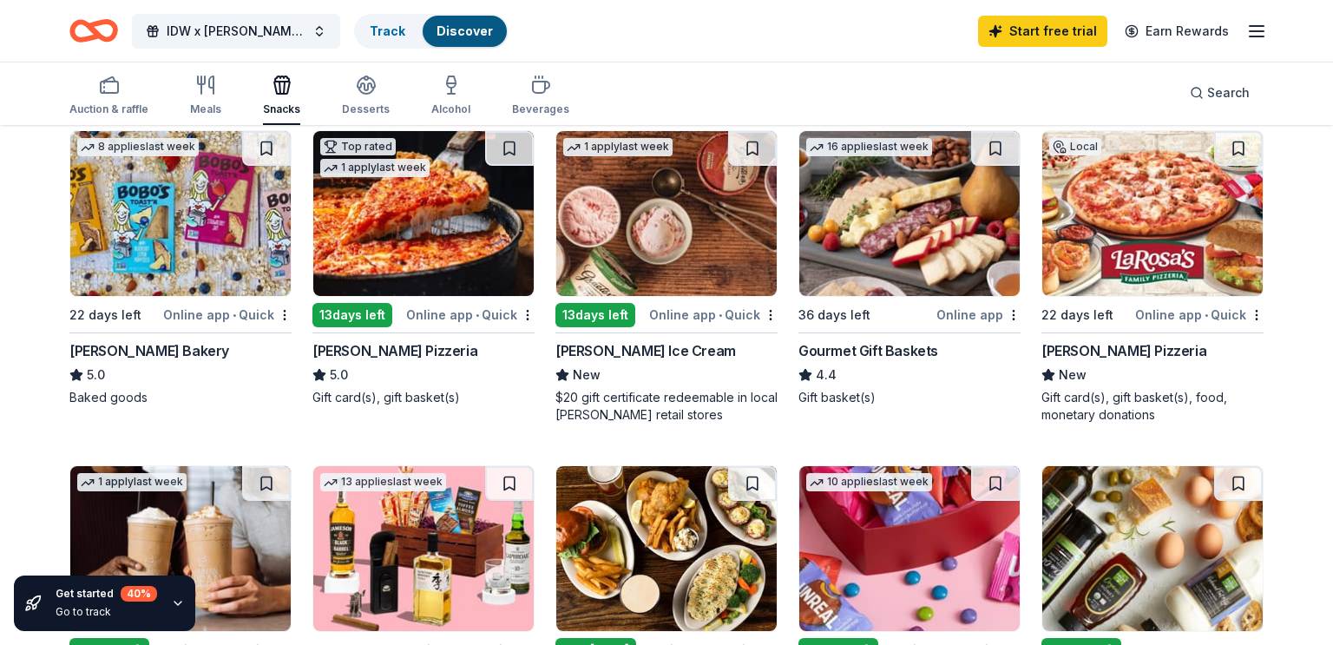
scroll to position [0, 0]
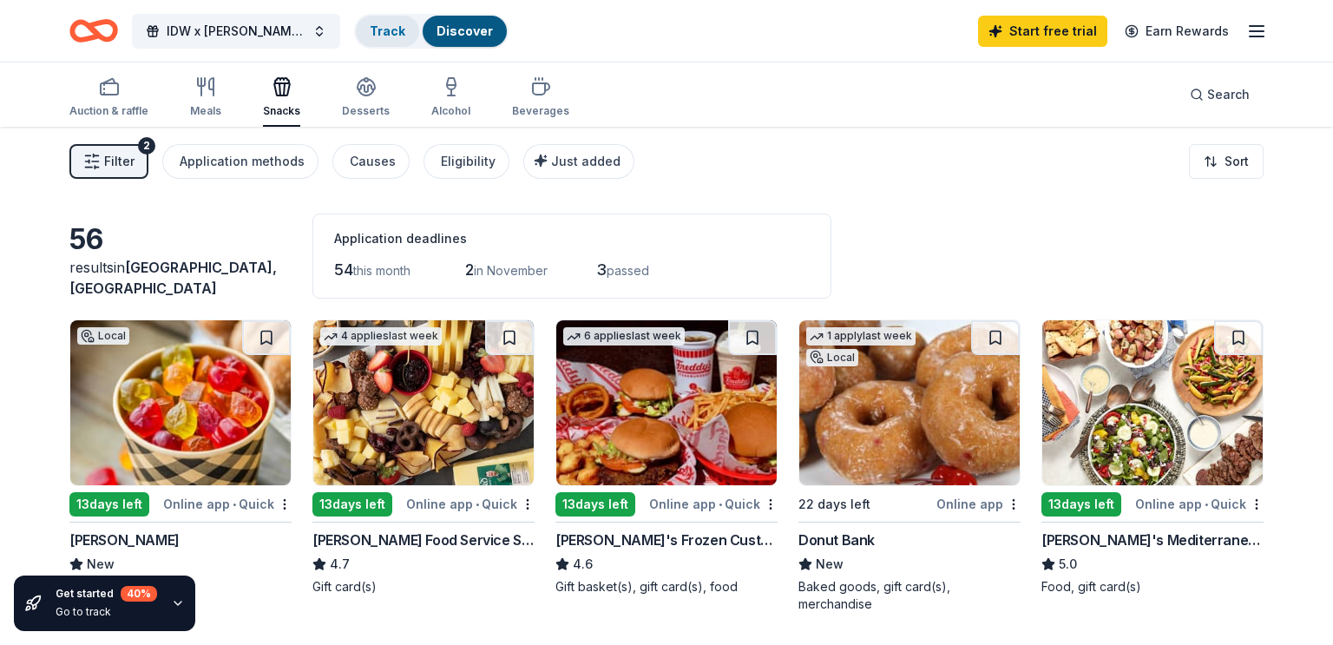
click at [377, 23] on link "Track" at bounding box center [388, 30] width 36 height 15
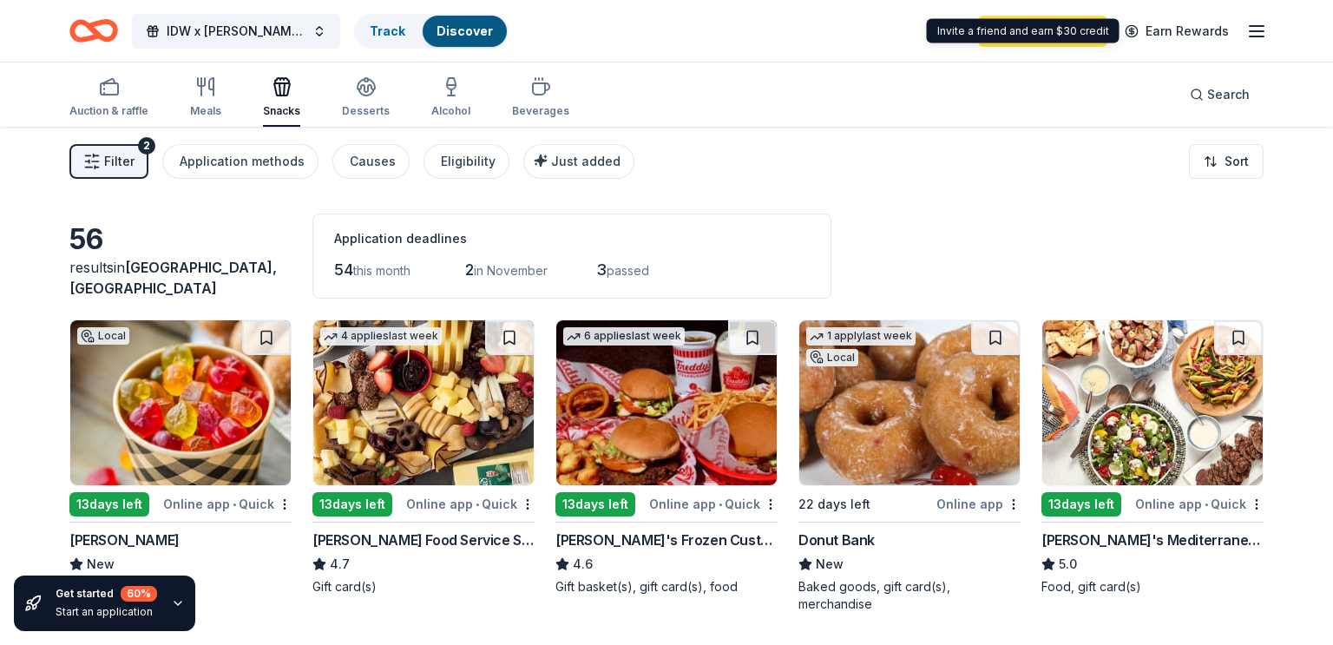
scroll to position [1, 0]
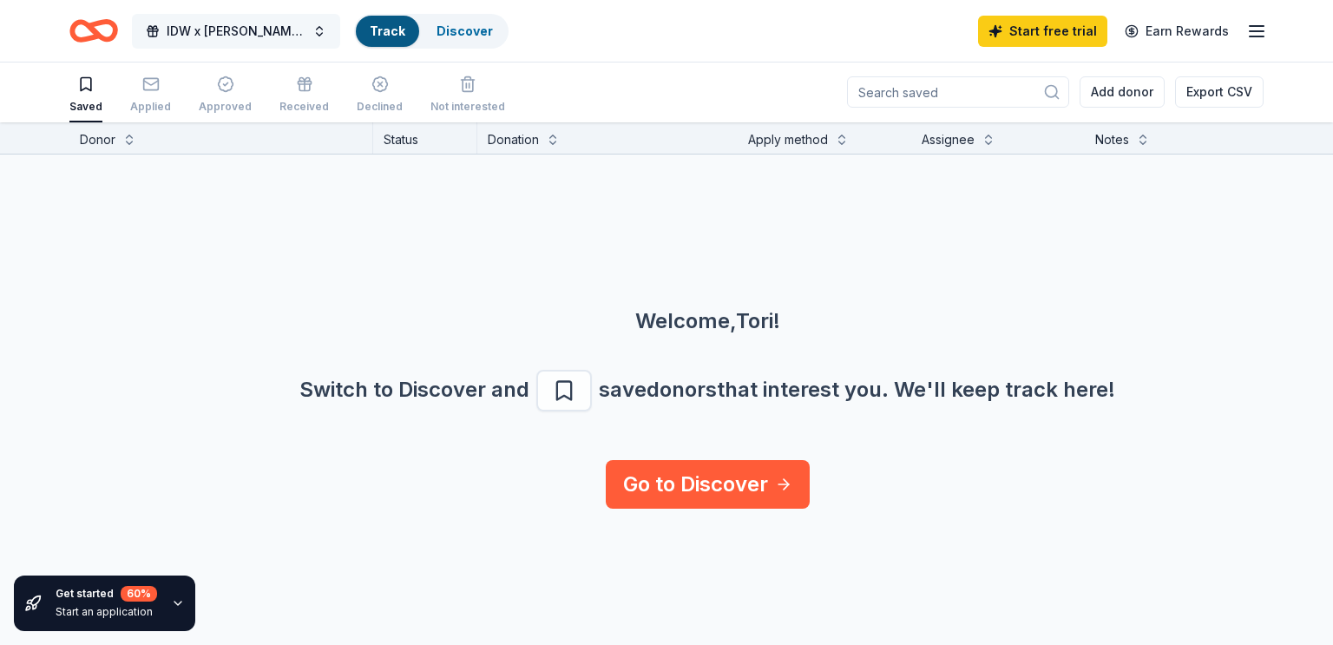
click at [194, 29] on span "IDW x [PERSON_NAME] x Indy Networking Speed Networking" at bounding box center [236, 31] width 139 height 21
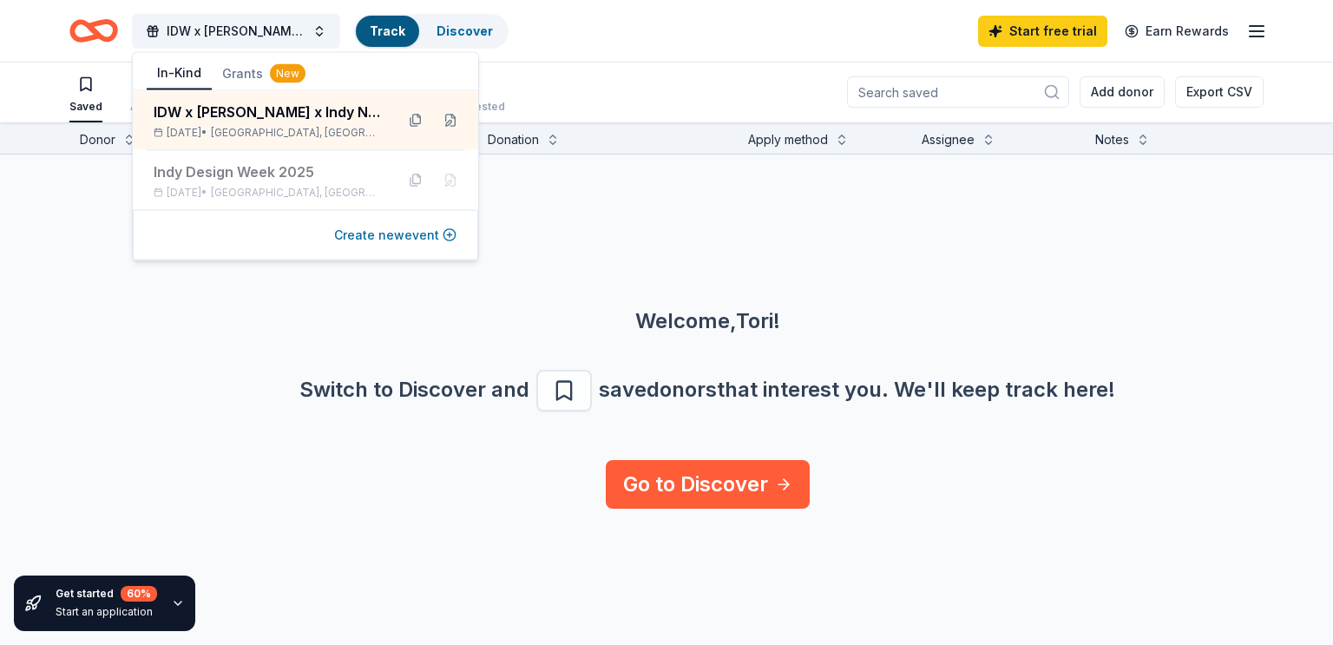
click at [361, 233] on button "Create new event" at bounding box center [395, 235] width 122 height 21
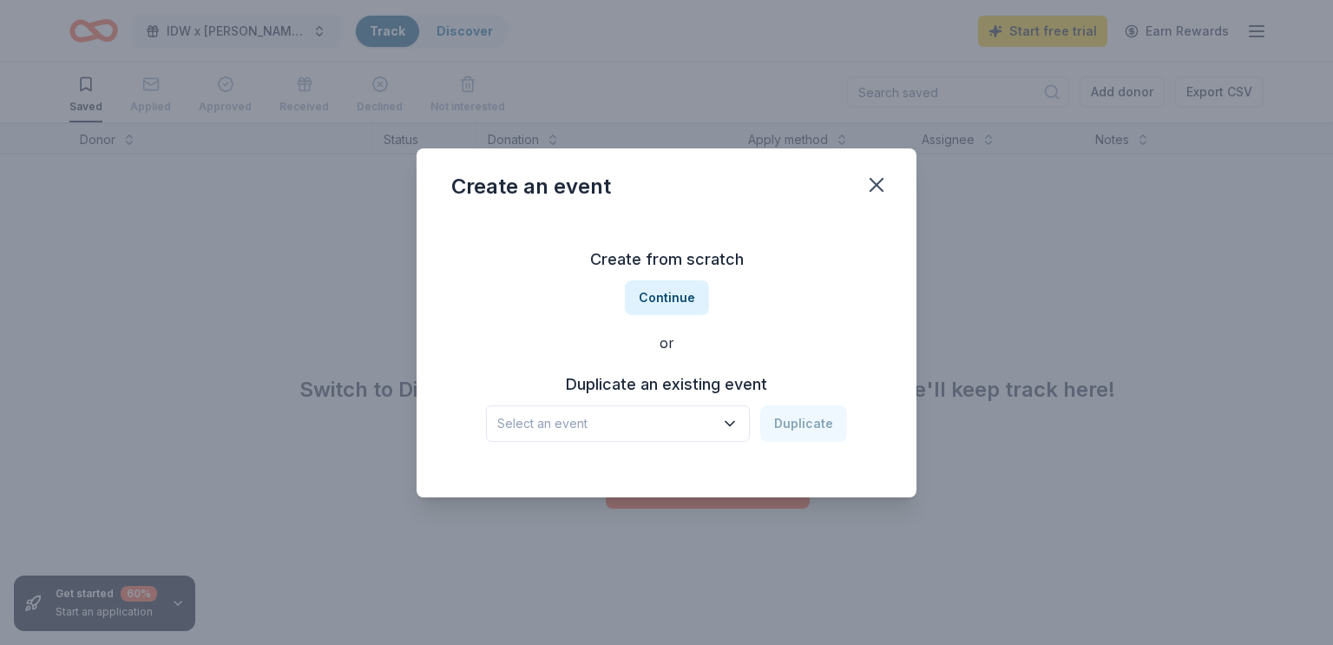
click at [573, 423] on span "Select an event" at bounding box center [605, 423] width 217 height 21
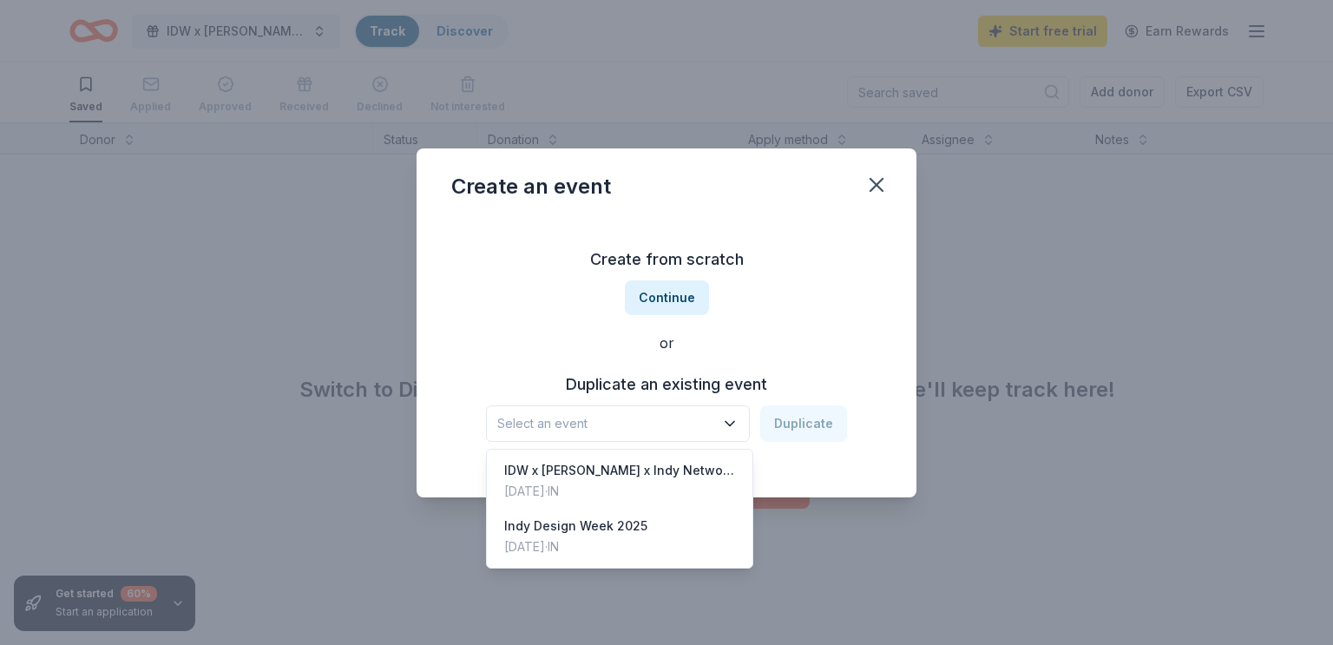
click at [573, 423] on span "Select an event" at bounding box center [605, 423] width 217 height 21
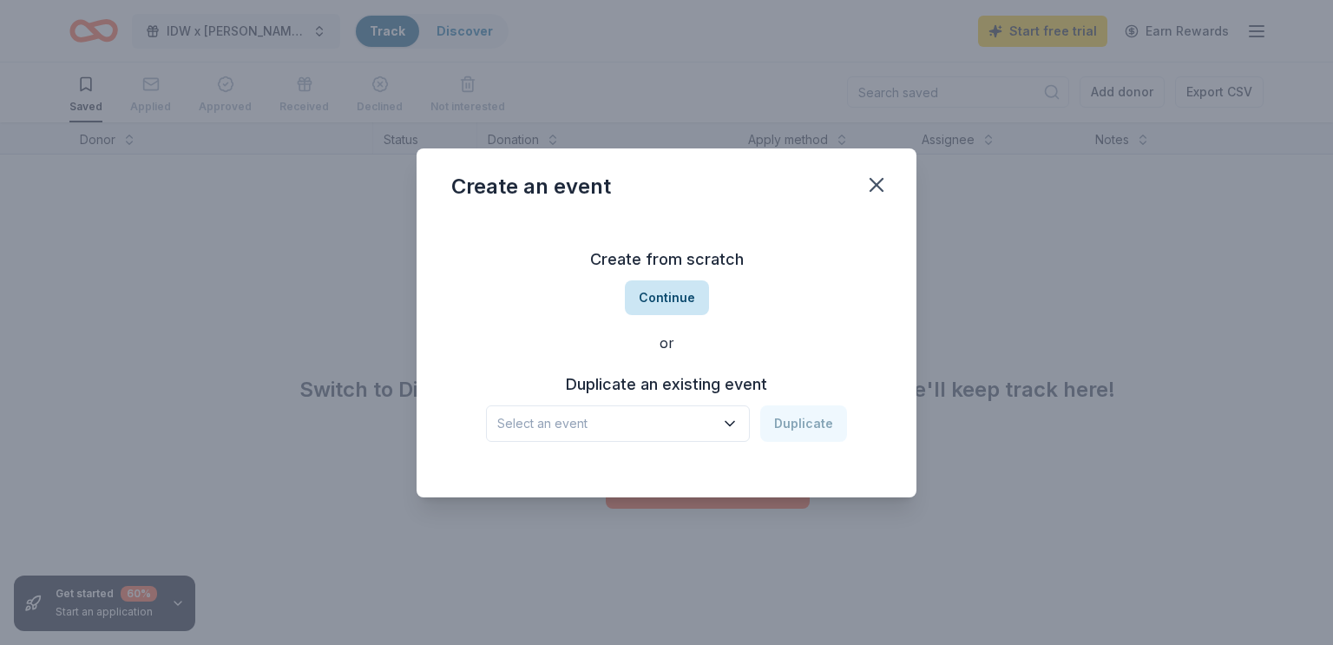
click at [651, 287] on button "Continue" at bounding box center [667, 297] width 84 height 35
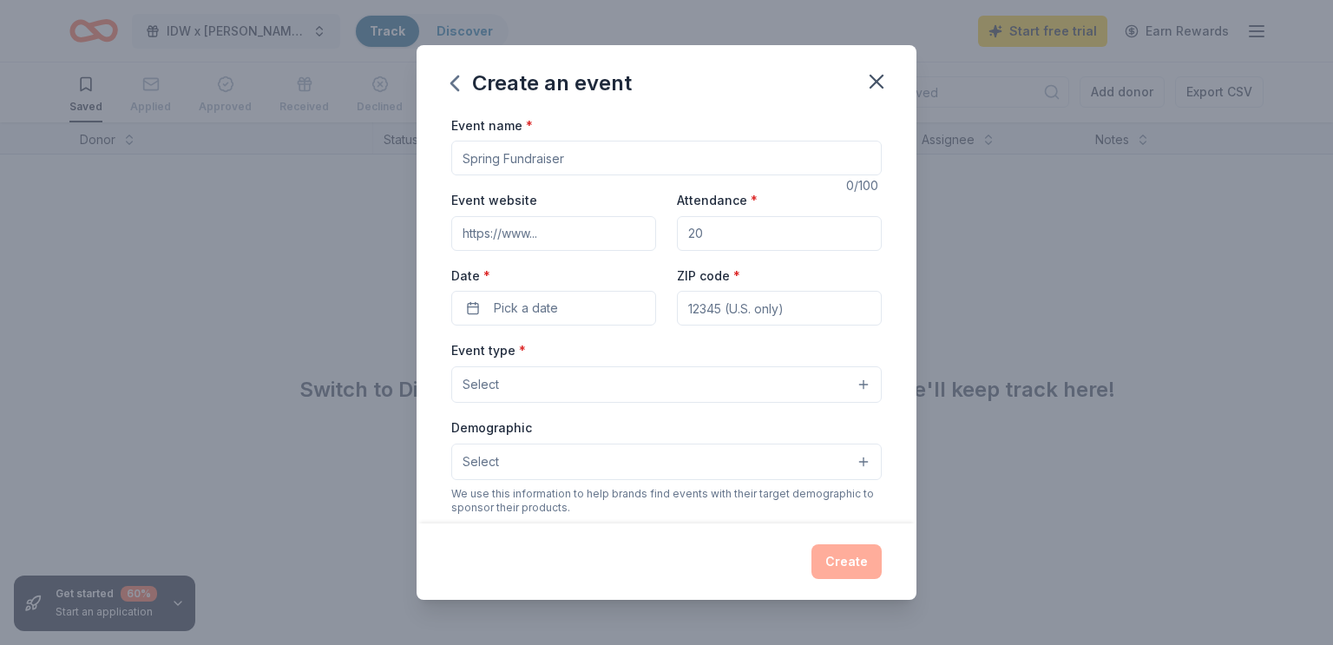
click at [533, 141] on input "Event name *" at bounding box center [666, 158] width 430 height 35
drag, startPoint x: 623, startPoint y: 162, endPoint x: 437, endPoint y: 161, distance: 185.7
click at [437, 162] on div "Event name * Indy Design Week 2025 22 /100 Event website Attendance * Date * Pi…" at bounding box center [666, 320] width 500 height 410
click at [632, 166] on input "Indy Design Week 2025" at bounding box center [666, 158] width 430 height 35
drag, startPoint x: 572, startPoint y: 150, endPoint x: 383, endPoint y: 144, distance: 188.4
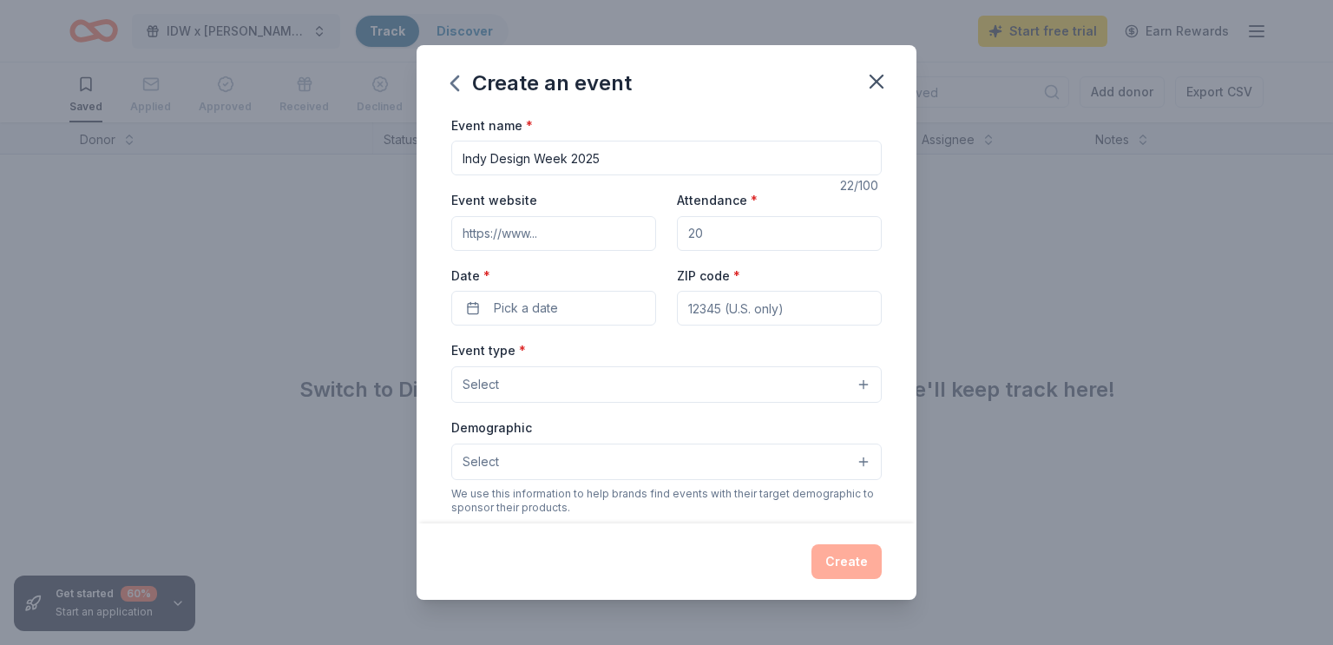
click at [383, 144] on div "Create an event Event name * Indy Design Week 2025 22 /100 Event website Attend…" at bounding box center [666, 322] width 1333 height 645
type input "I"
type input "F"
type input "Donation Campaign Kick-Off"
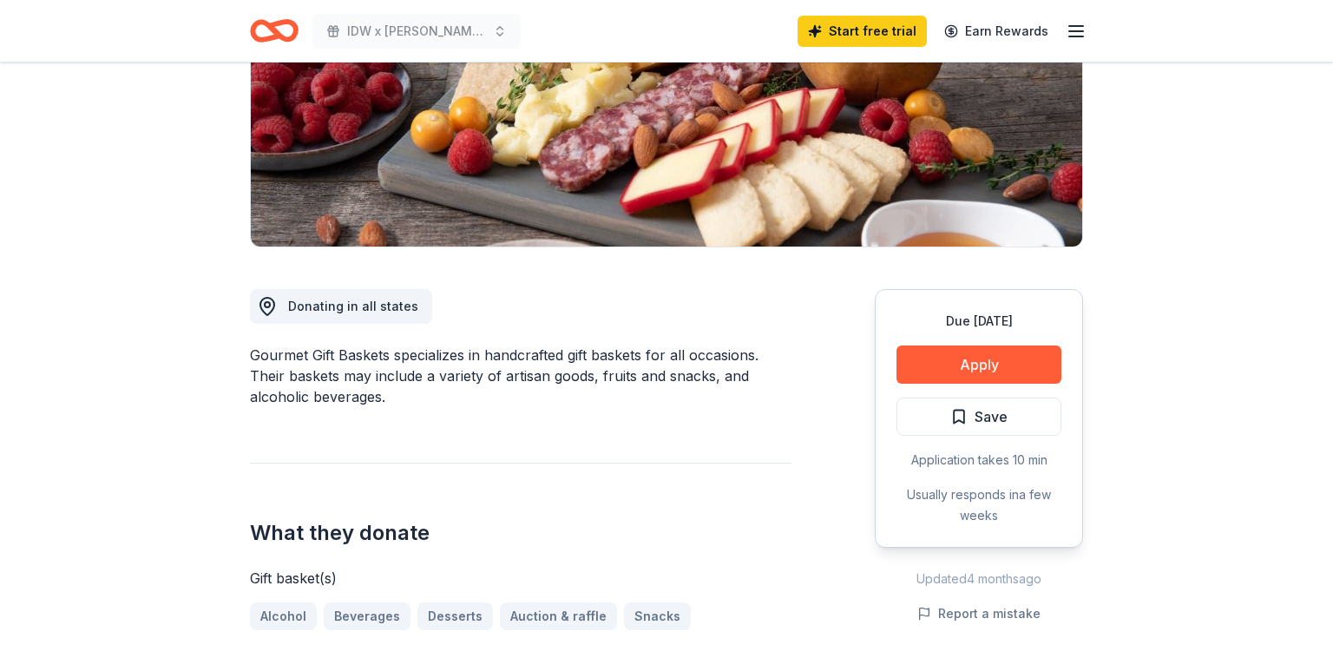
scroll to position [289, 0]
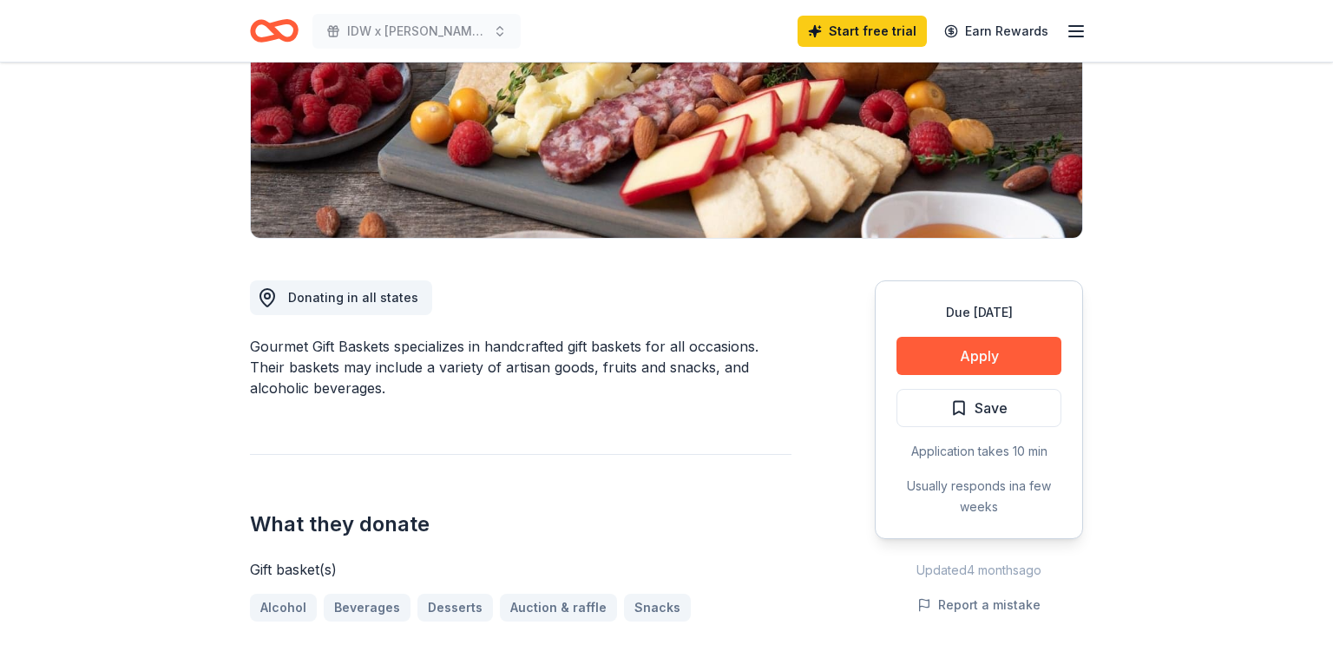
drag, startPoint x: 364, startPoint y: 362, endPoint x: 529, endPoint y: 397, distance: 168.6
click at [528, 397] on div "Gourmet Gift Baskets specializes in handcrafted gift baskets for all occasions.…" at bounding box center [520, 367] width 541 height 62
click at [529, 397] on div "Gourmet Gift Baskets specializes in handcrafted gift baskets for all occasions.…" at bounding box center [520, 367] width 541 height 62
drag, startPoint x: 529, startPoint y: 397, endPoint x: 283, endPoint y: 351, distance: 250.8
click at [270, 348] on div "Gourmet Gift Baskets specializes in handcrafted gift baskets for all occasions.…" at bounding box center [520, 367] width 541 height 62
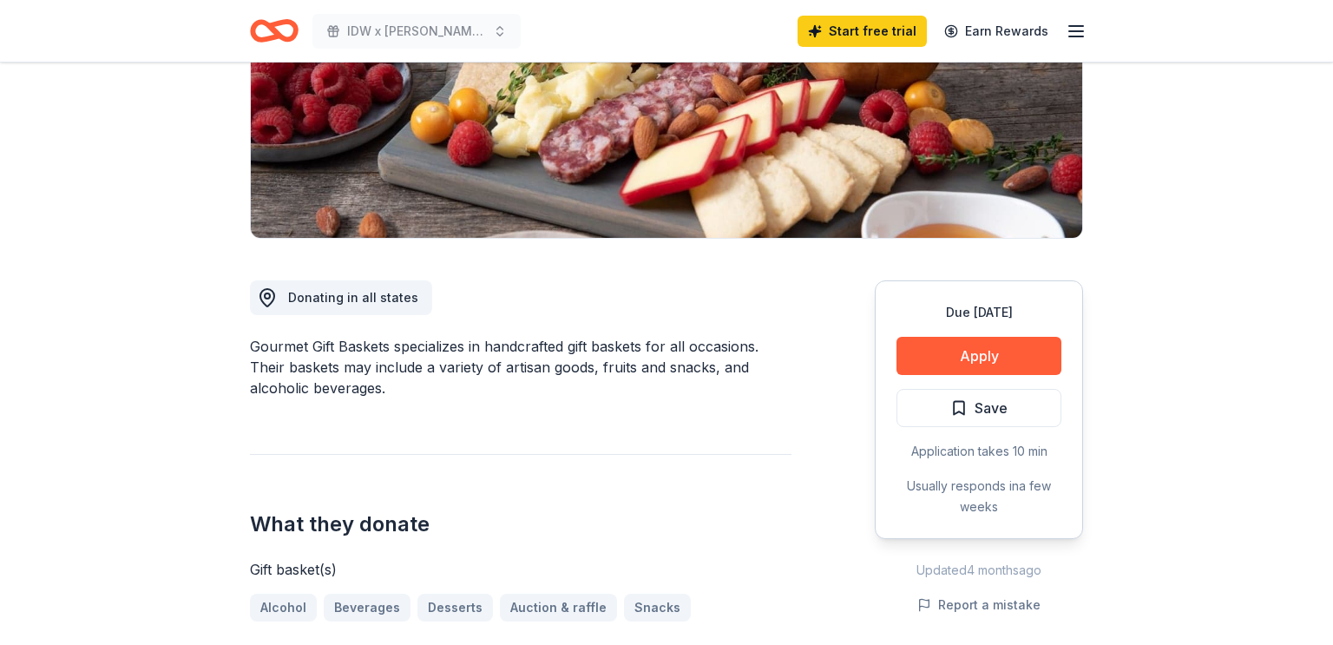
drag, startPoint x: 283, startPoint y: 351, endPoint x: 488, endPoint y: 371, distance: 206.7
click at [487, 371] on div "Gourmet Gift Baskets specializes in handcrafted gift baskets for all occasions.…" at bounding box center [520, 367] width 541 height 62
click at [488, 371] on div "Gourmet Gift Baskets specializes in handcrafted gift baskets for all occasions.…" at bounding box center [520, 367] width 541 height 62
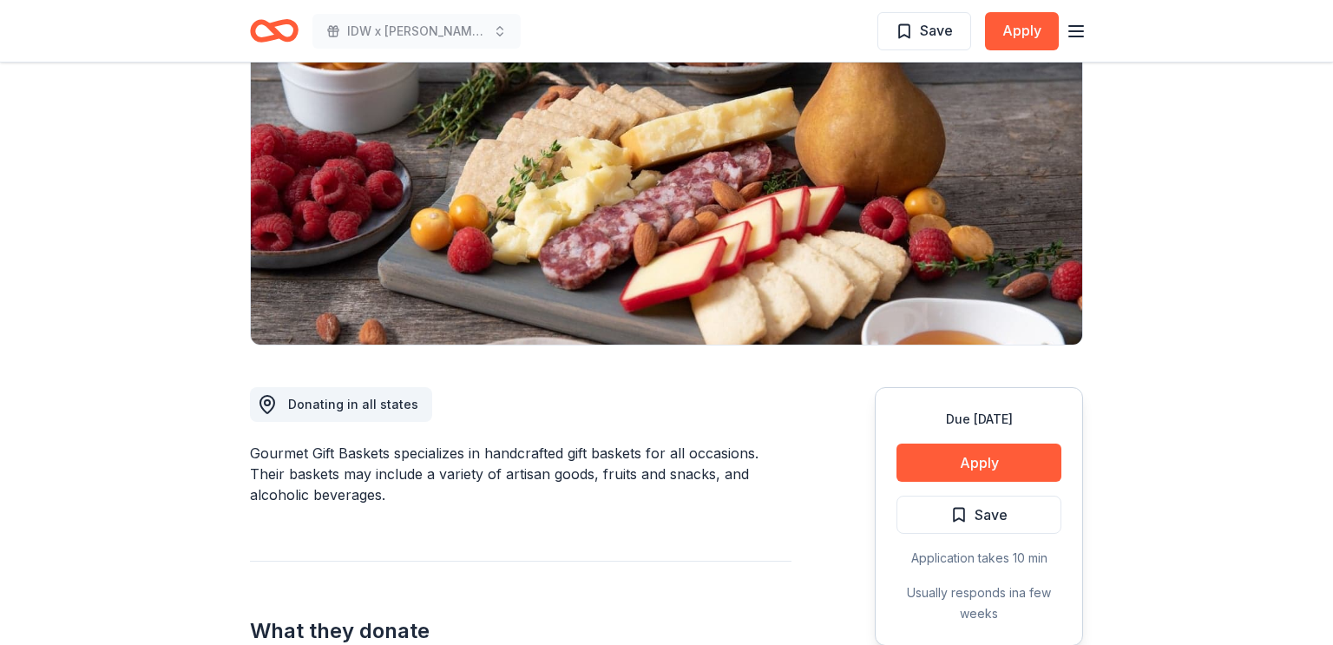
scroll to position [0, 0]
